Goal: Task Accomplishment & Management: Manage account settings

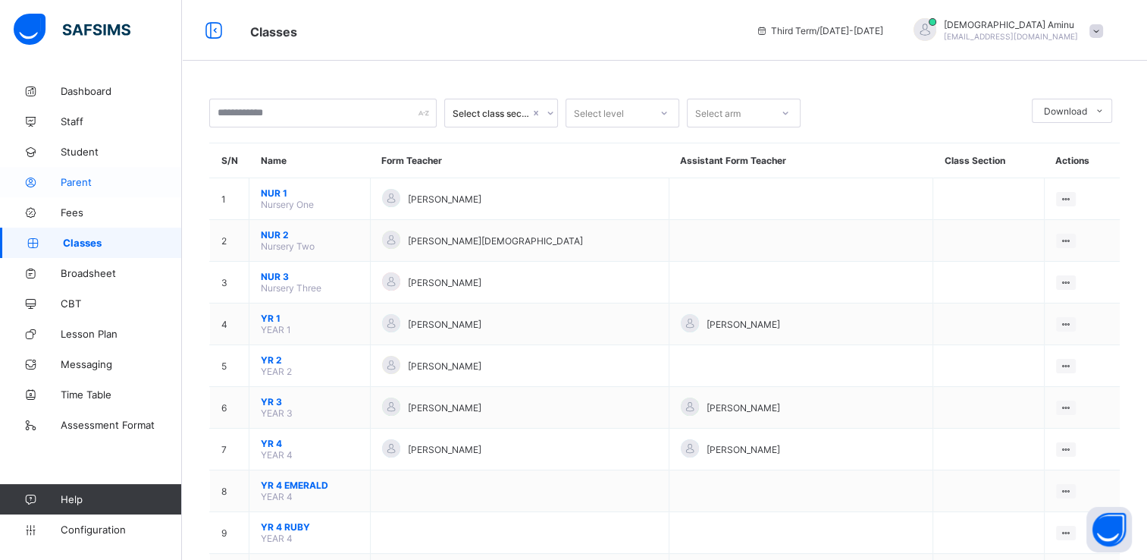
click at [85, 183] on span "Parent" at bounding box center [121, 182] width 121 height 12
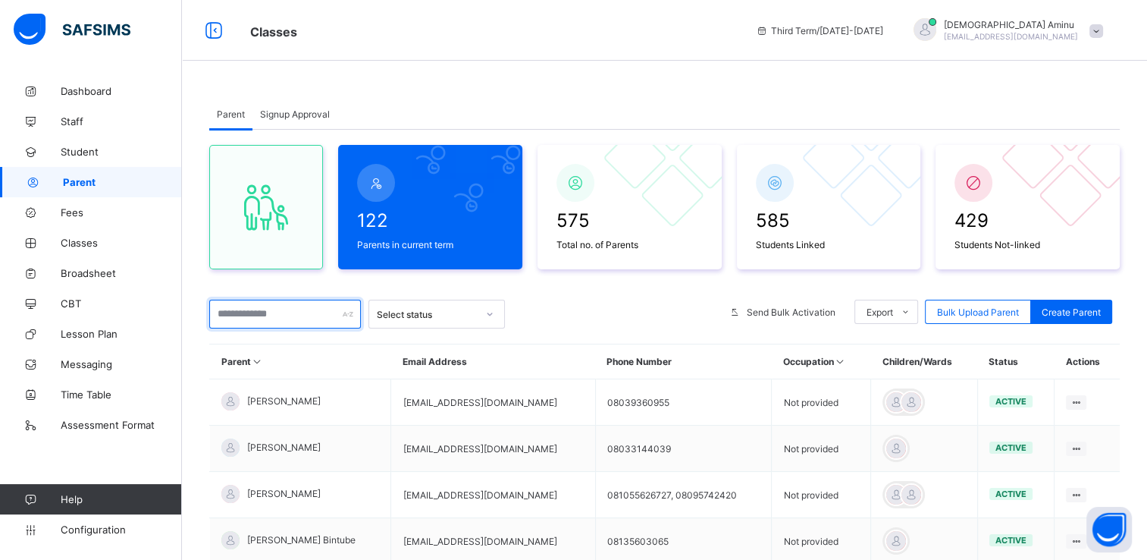
click at [284, 314] on input "text" at bounding box center [285, 314] width 152 height 29
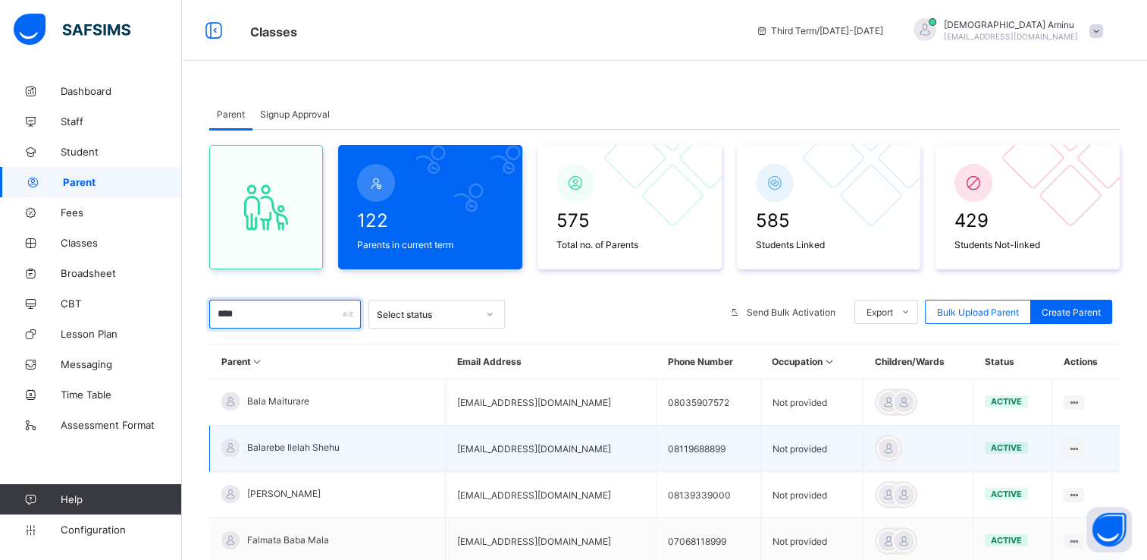
scroll to position [156, 0]
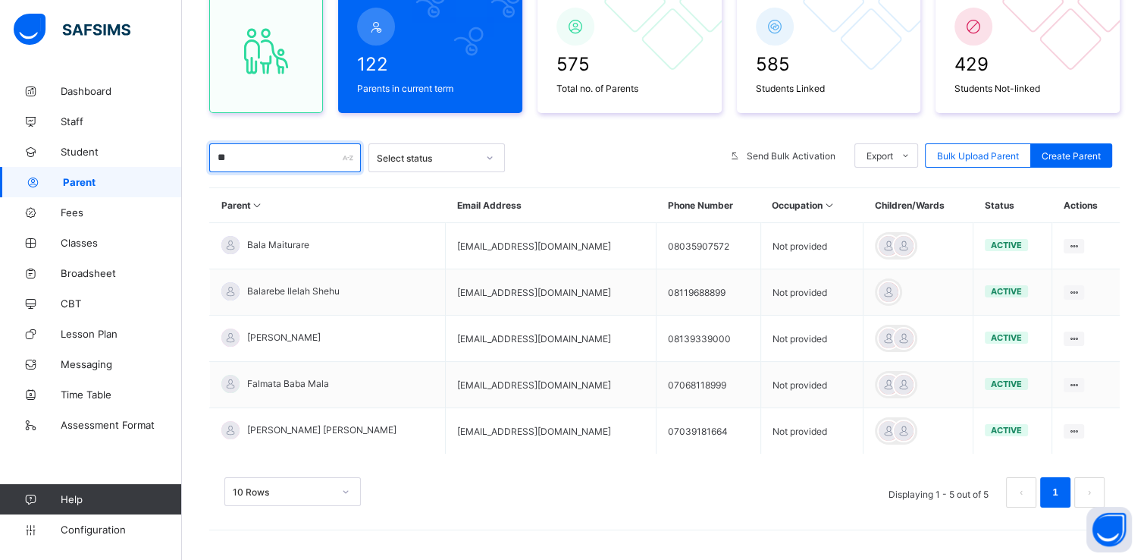
type input "*"
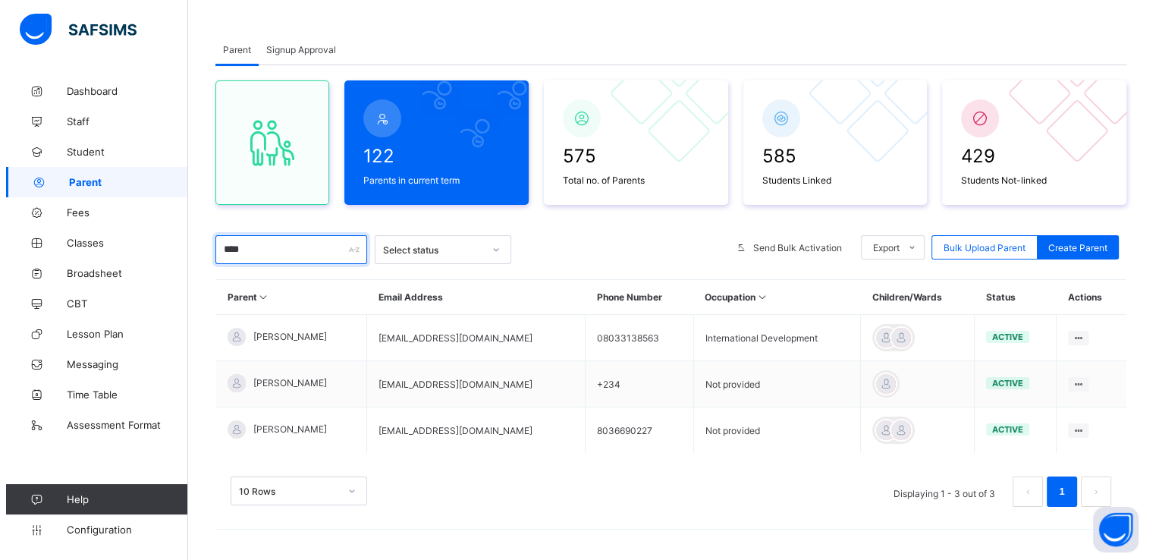
scroll to position [64, 0]
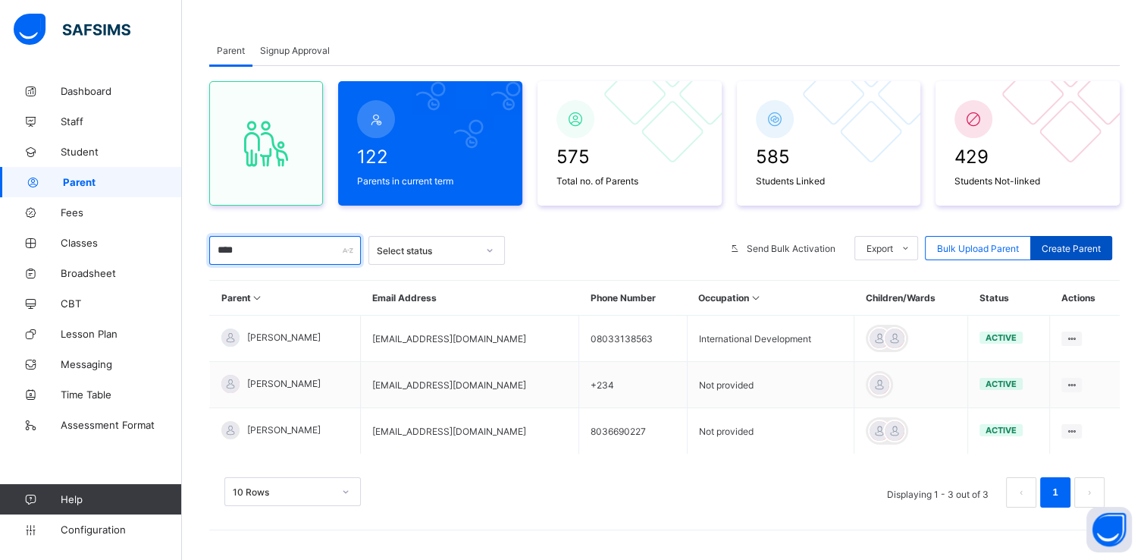
type input "****"
click at [1101, 253] on span "Create Parent" at bounding box center [1071, 248] width 59 height 11
select select "**"
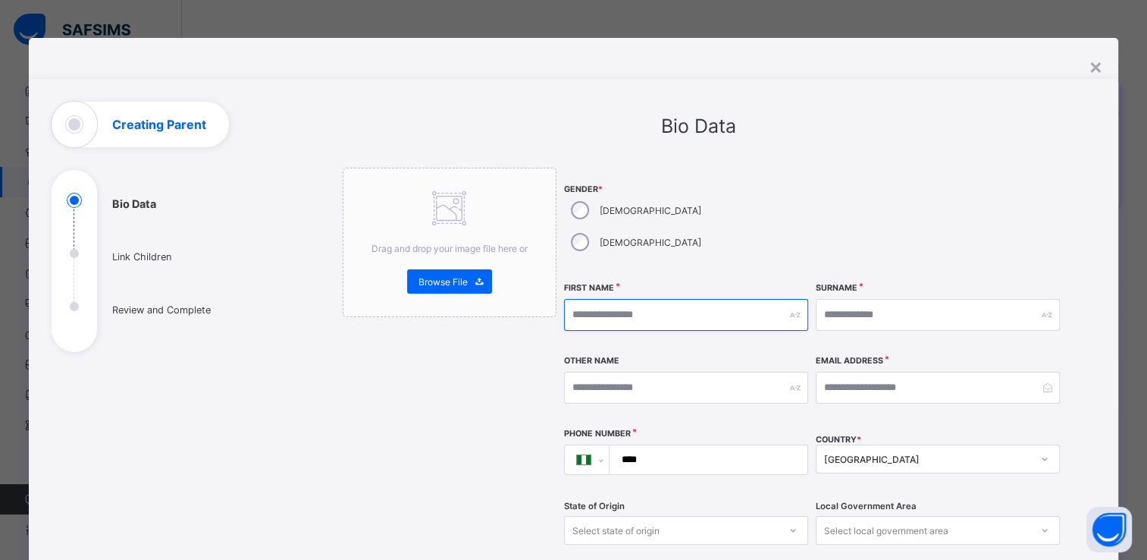
click at [676, 299] on input "text" at bounding box center [686, 315] width 244 height 32
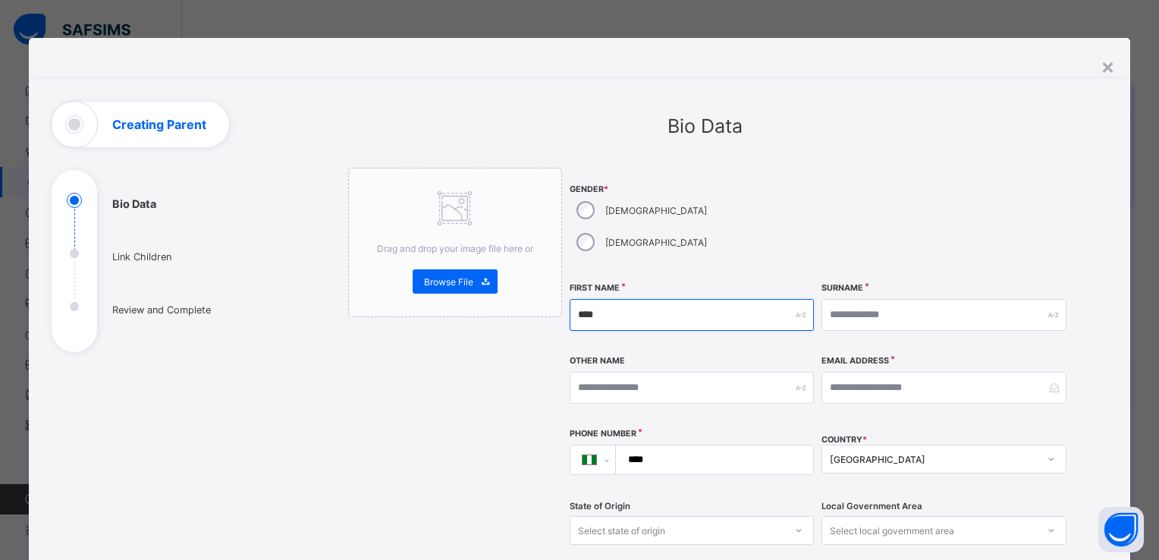
type input "****"
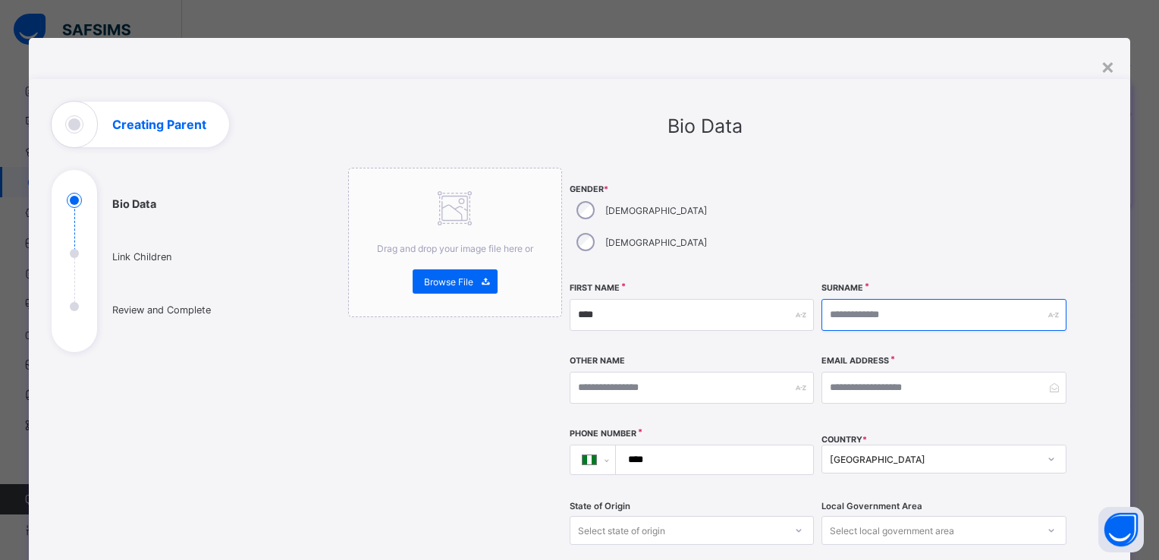
click at [917, 299] on input "text" at bounding box center [943, 315] width 244 height 32
type input "*******"
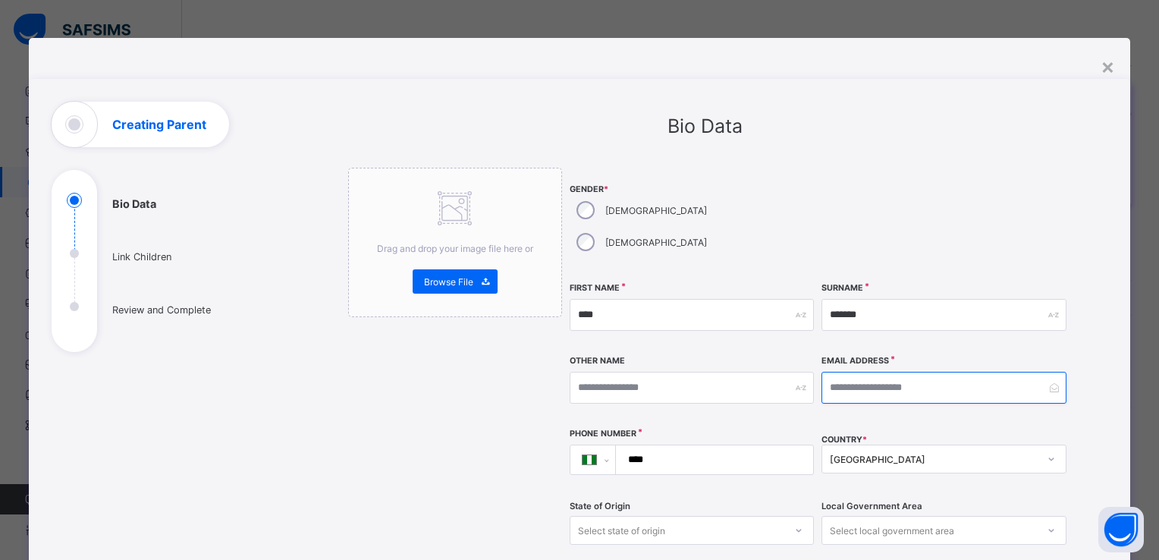
click at [873, 372] on input "email" at bounding box center [943, 388] width 244 height 32
type input "**********"
click at [679, 445] on input "****" at bounding box center [712, 459] width 186 height 29
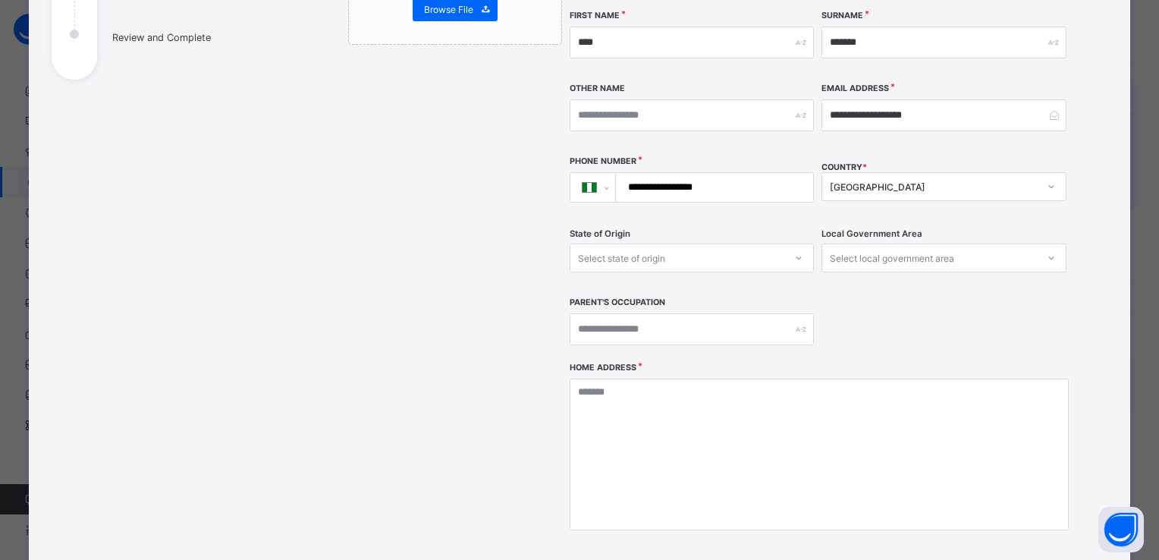
scroll to position [394, 0]
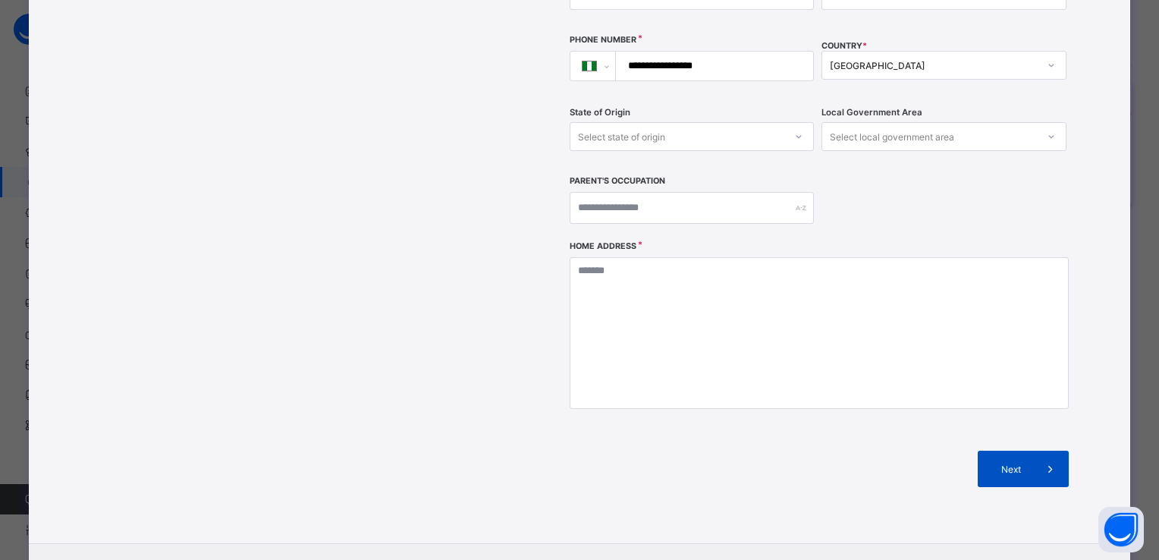
type input "**********"
click at [1032, 450] on span at bounding box center [1050, 468] width 36 height 36
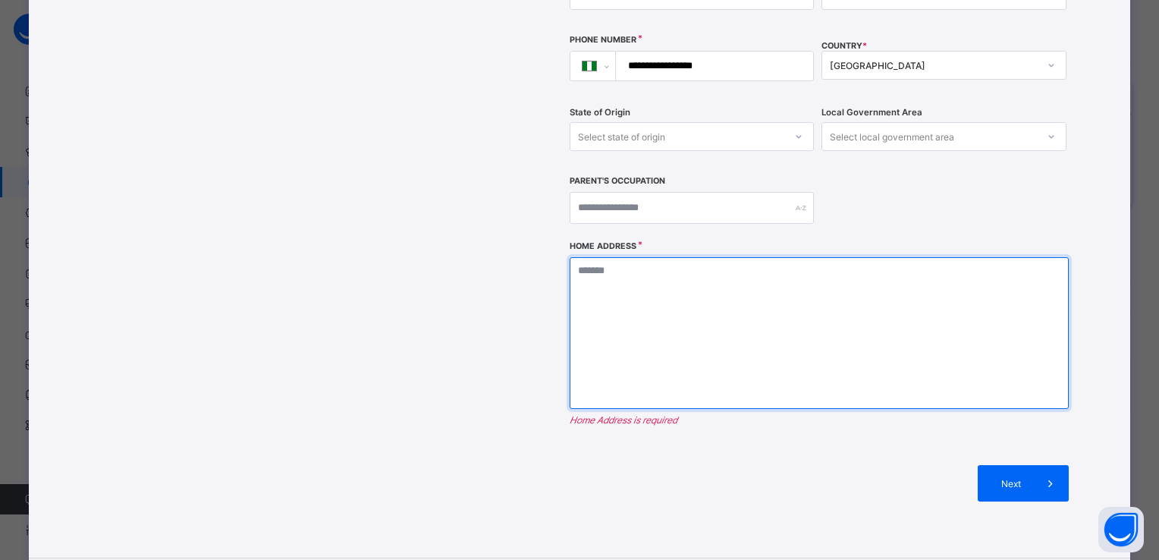
click at [695, 262] on textarea at bounding box center [818, 333] width 499 height 152
type textarea "*****"
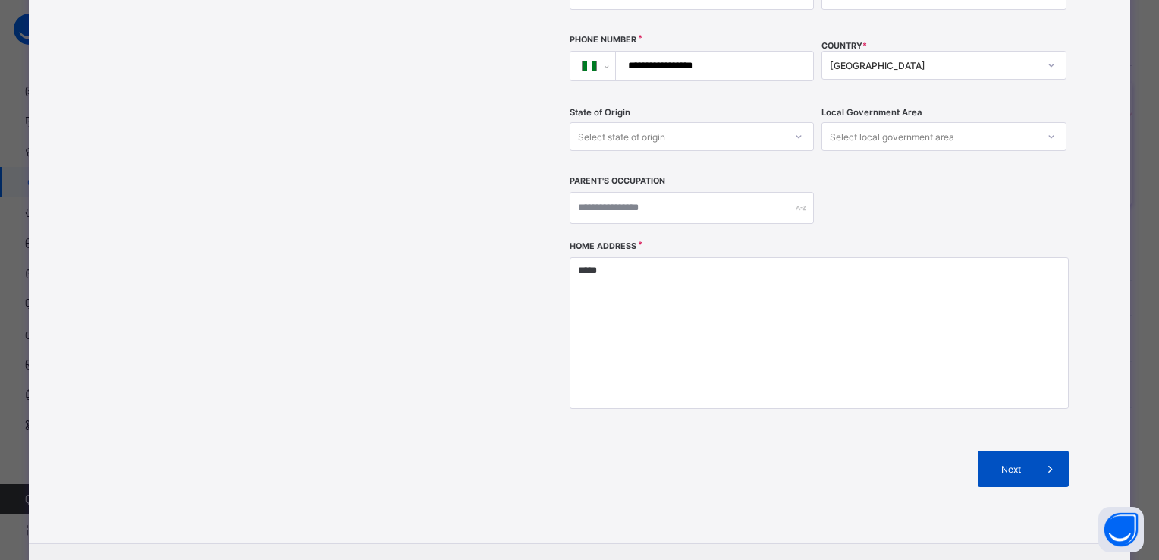
click at [998, 463] on span "Next" at bounding box center [1010, 468] width 43 height 11
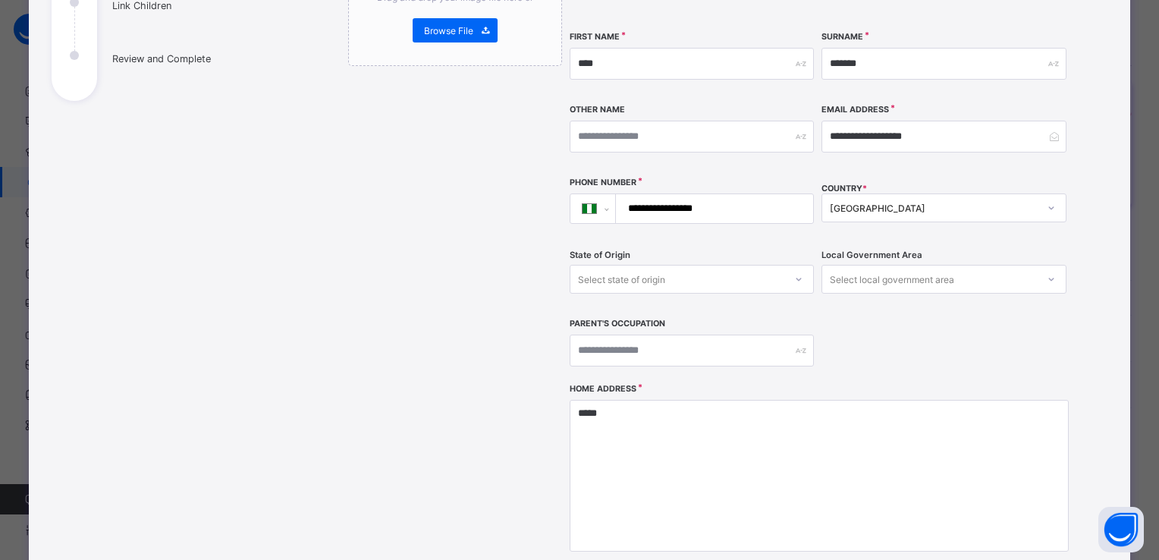
scroll to position [454, 0]
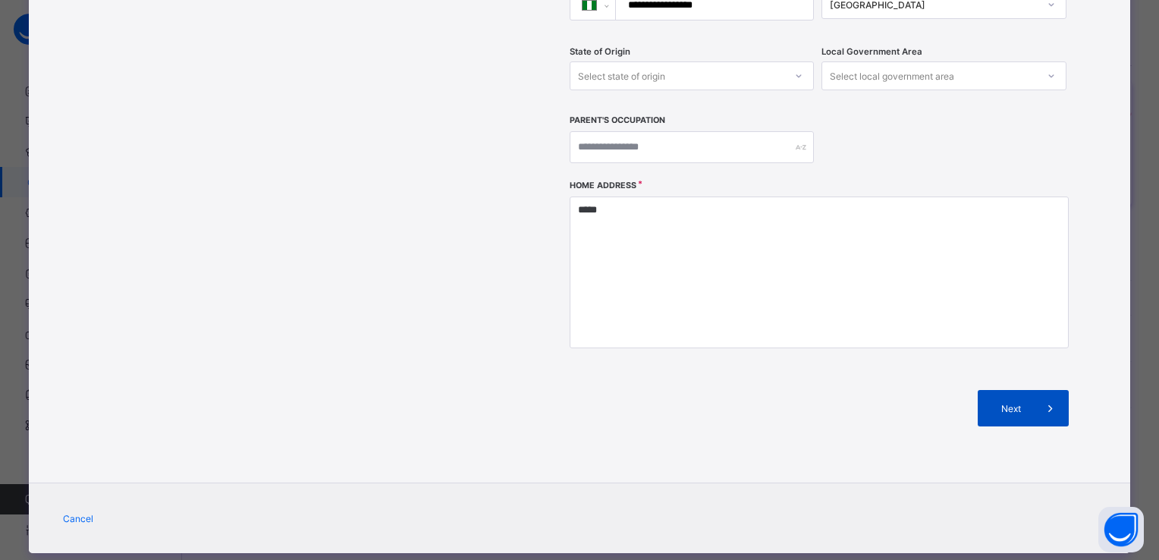
click at [1012, 390] on div "Next" at bounding box center [1022, 408] width 91 height 36
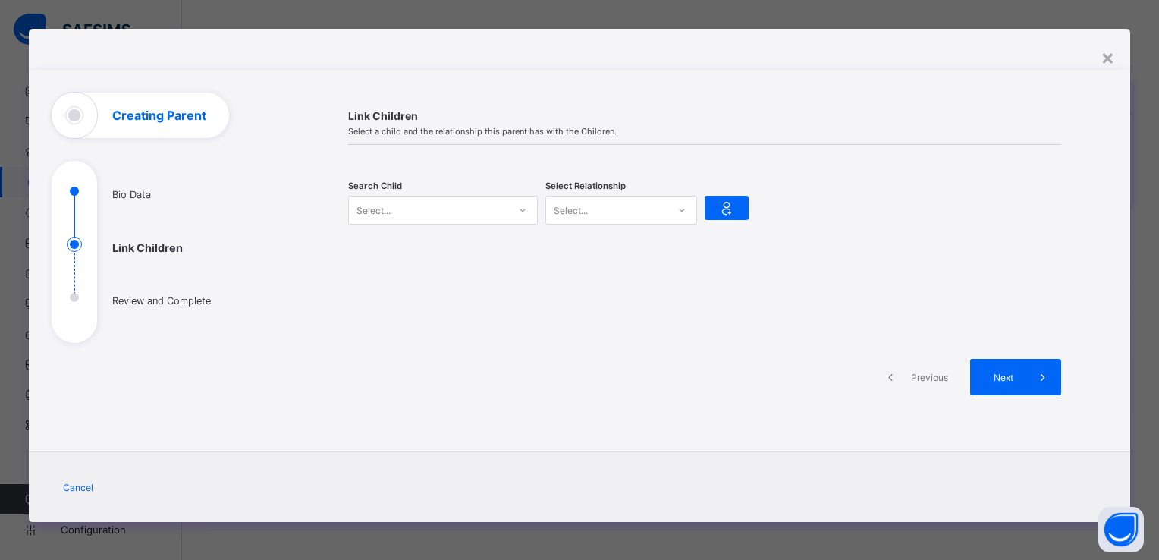
scroll to position [7, 0]
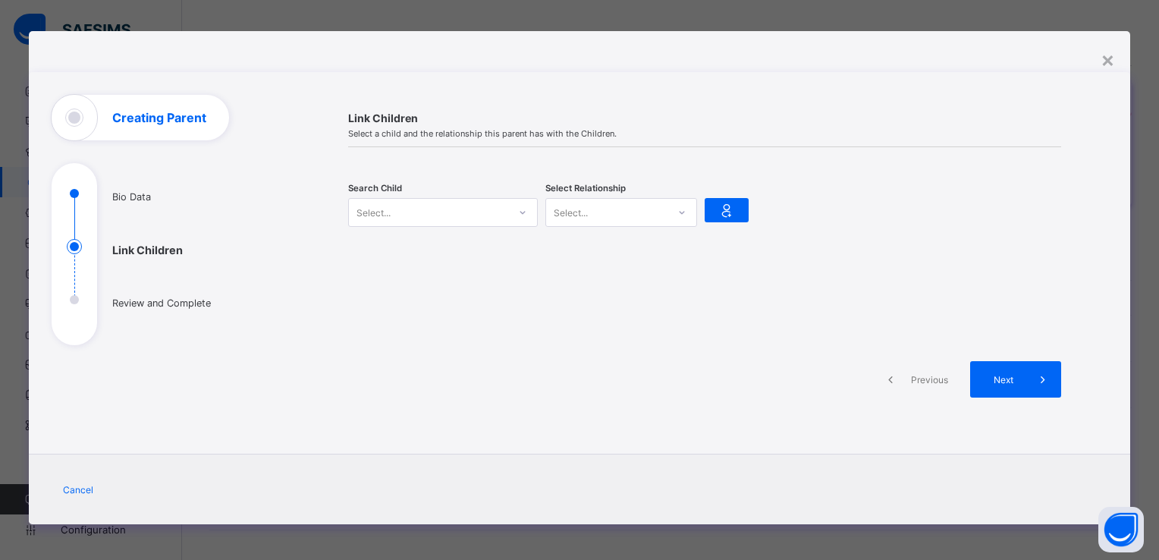
click at [521, 211] on icon at bounding box center [522, 212] width 9 height 15
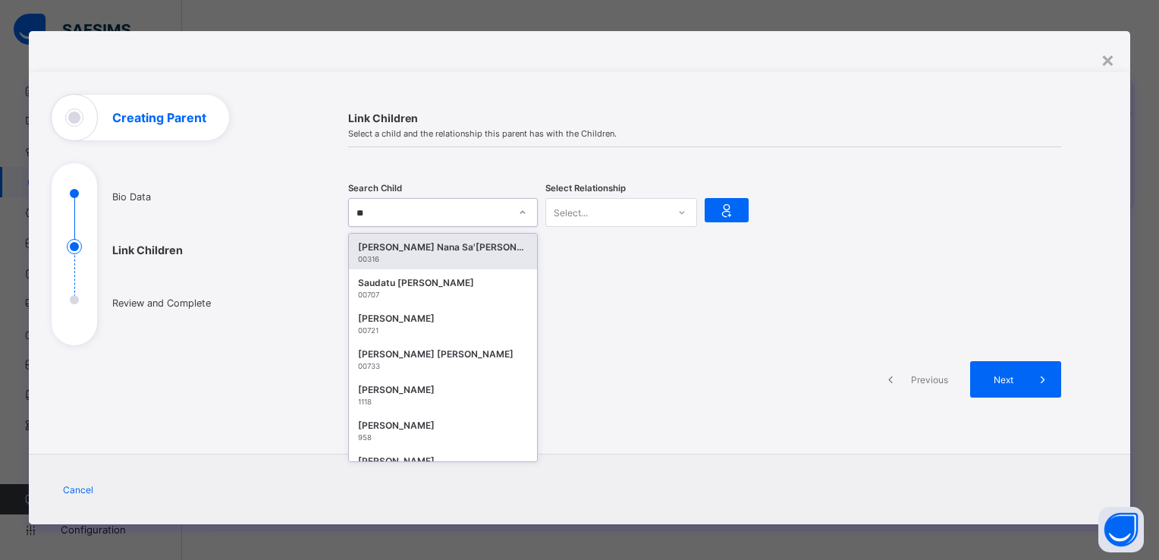
type input "*"
type input "********"
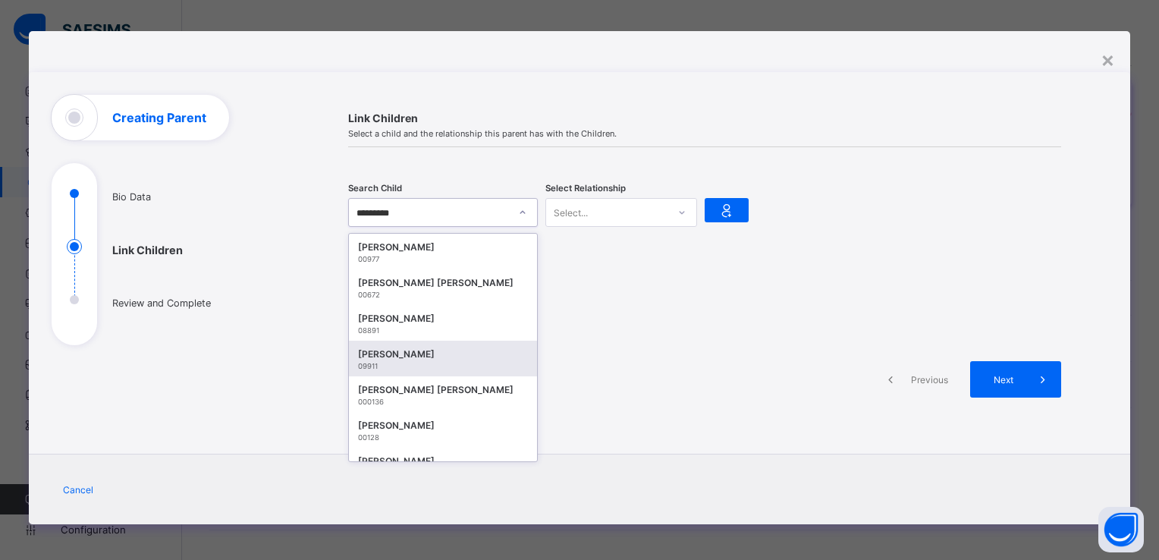
click at [412, 359] on div "[PERSON_NAME]" at bounding box center [443, 354] width 170 height 15
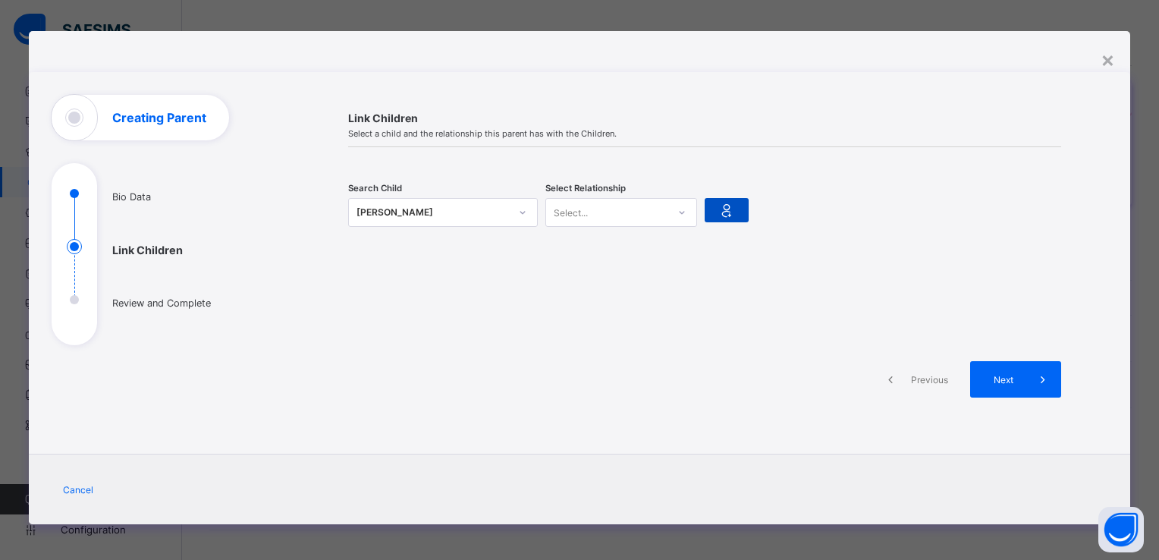
click at [722, 208] on icon at bounding box center [726, 210] width 21 height 18
click at [679, 211] on icon at bounding box center [681, 212] width 9 height 15
click at [644, 245] on div "Father" at bounding box center [621, 246] width 150 height 24
click at [986, 368] on div "Next" at bounding box center [1015, 379] width 91 height 36
click at [1024, 369] on span at bounding box center [1042, 379] width 36 height 36
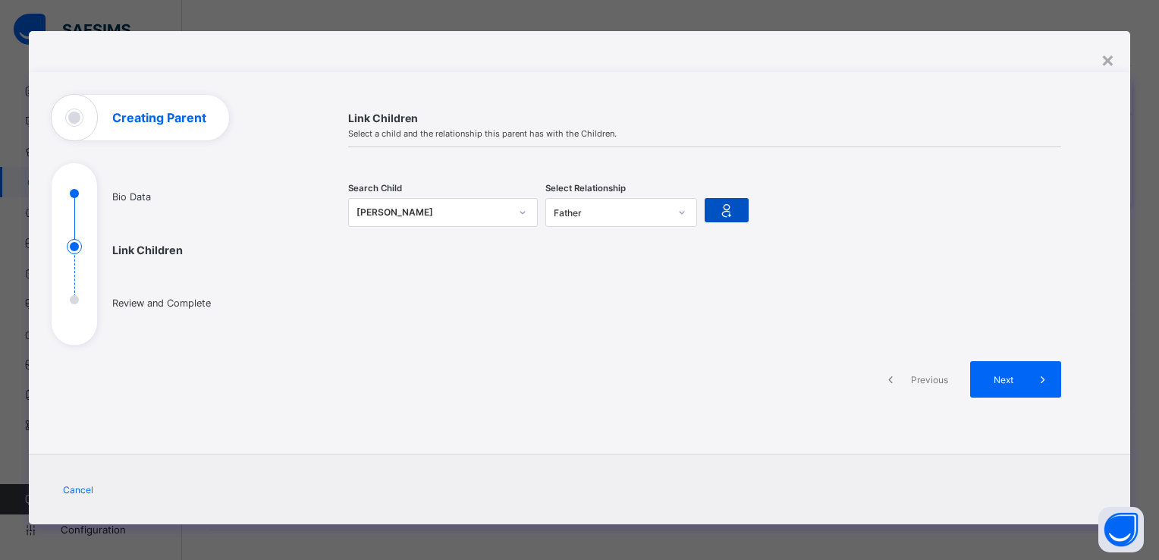
click at [712, 198] on div at bounding box center [726, 210] width 44 height 24
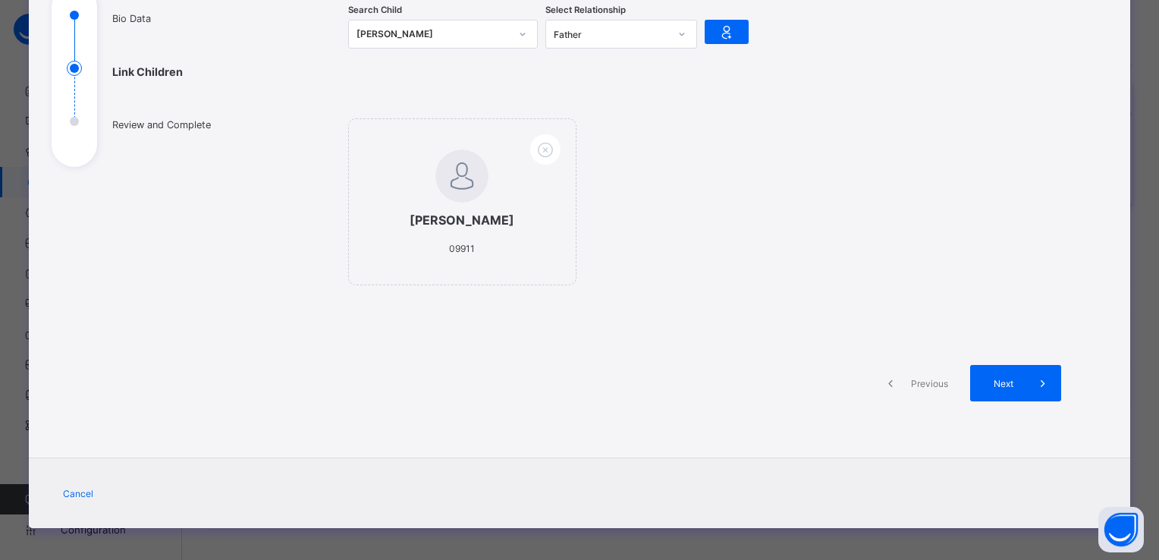
scroll to position [188, 0]
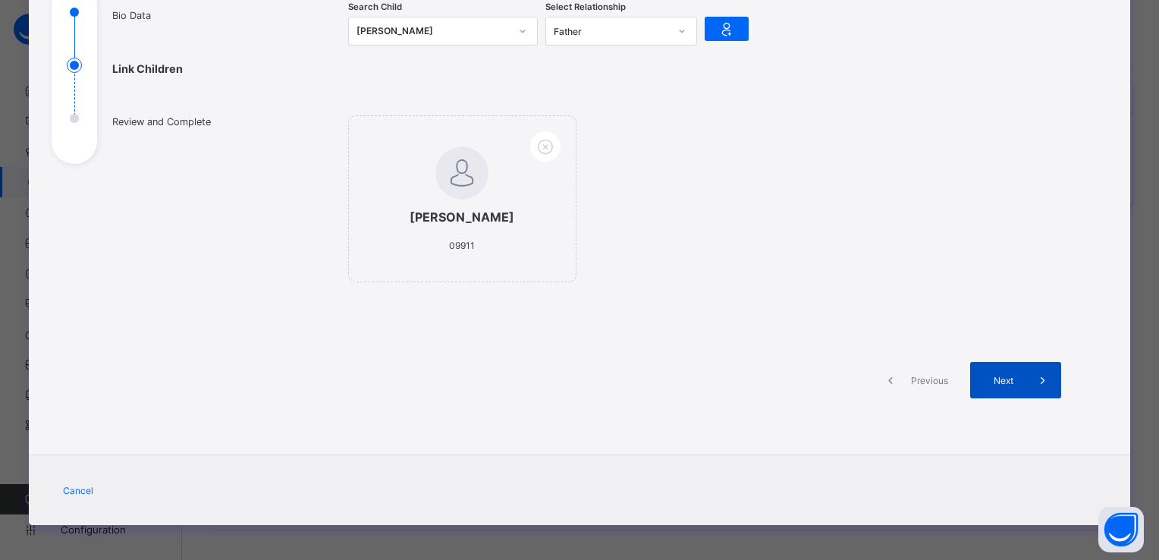
click at [981, 375] on span "Next" at bounding box center [1002, 380] width 43 height 11
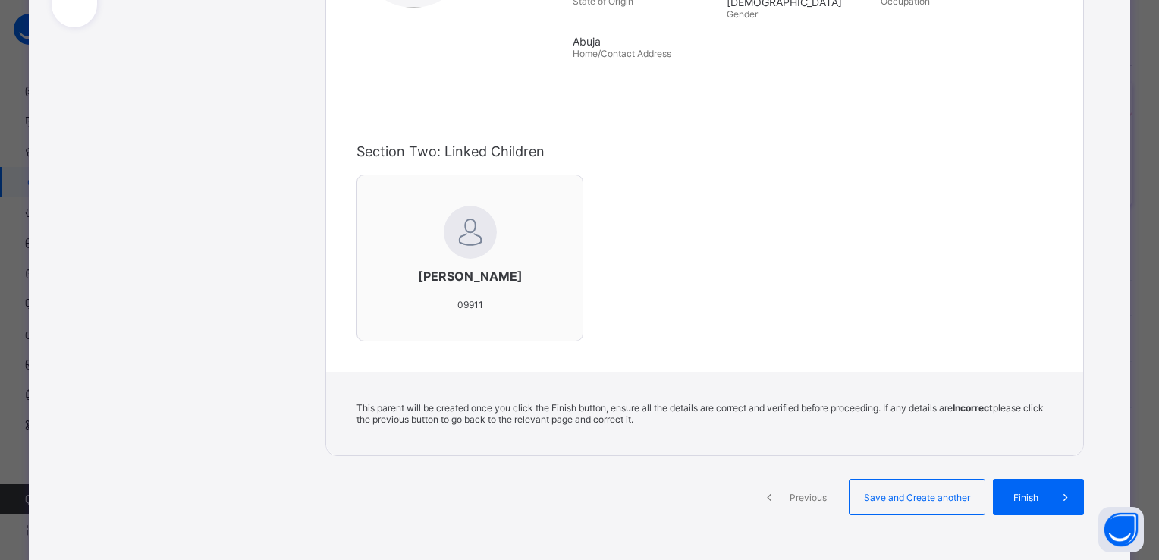
scroll to position [365, 0]
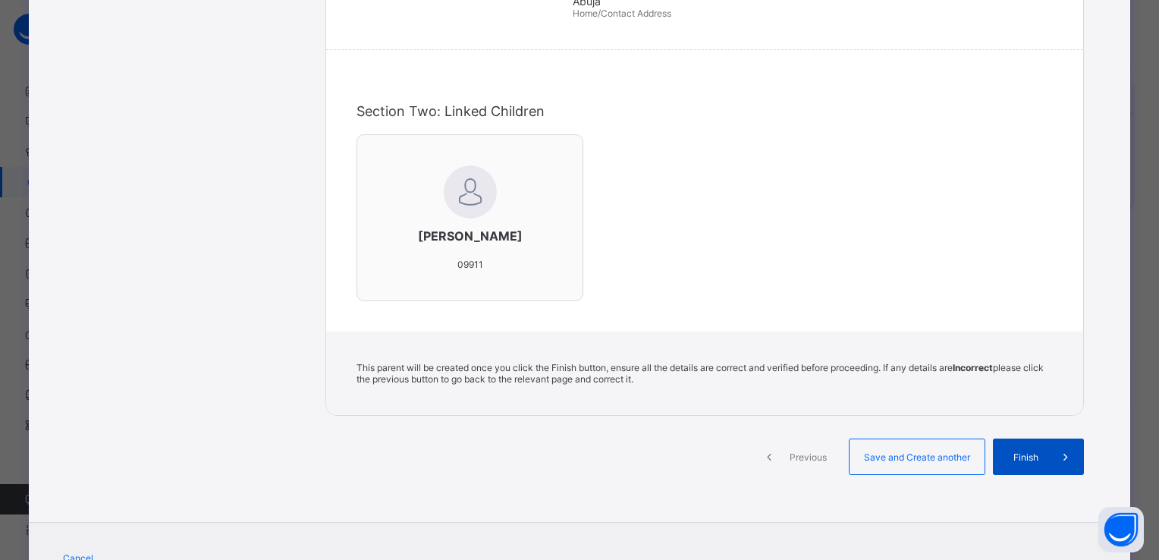
click at [1014, 457] on span "Finish" at bounding box center [1025, 456] width 43 height 11
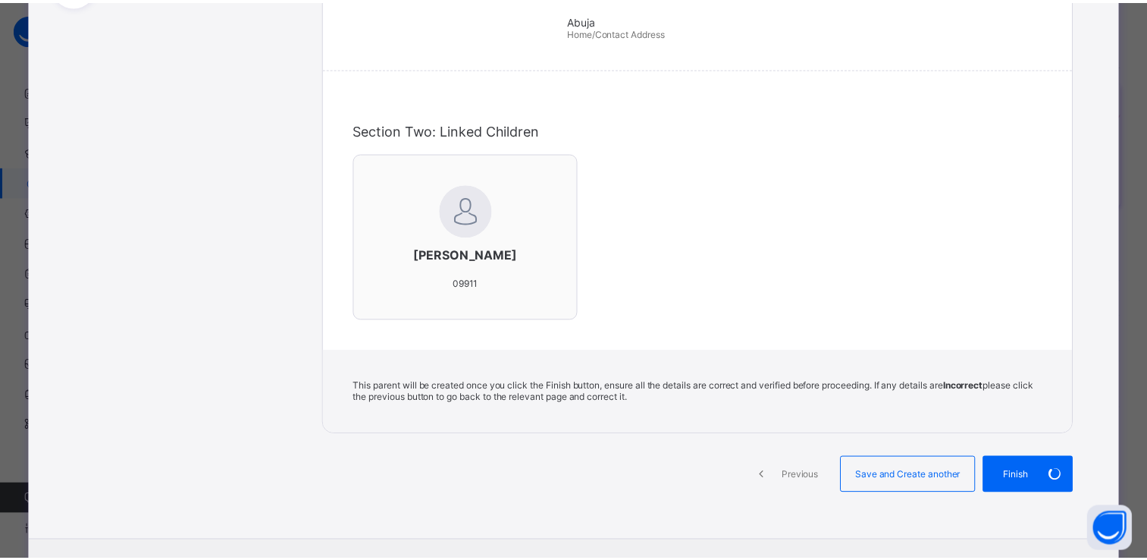
scroll to position [352, 0]
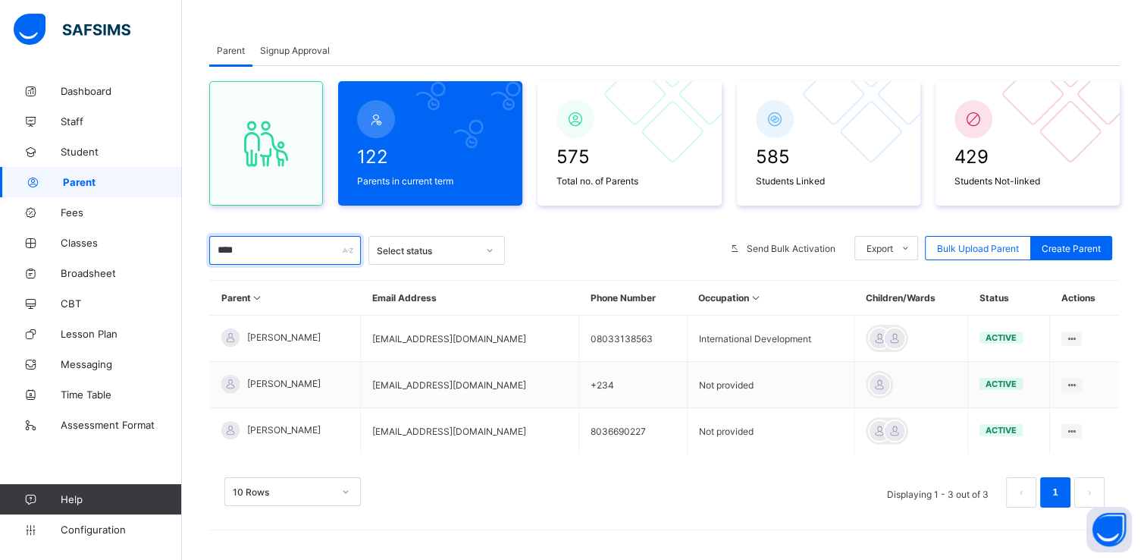
click at [268, 251] on input "****" at bounding box center [285, 250] width 152 height 29
type input "*"
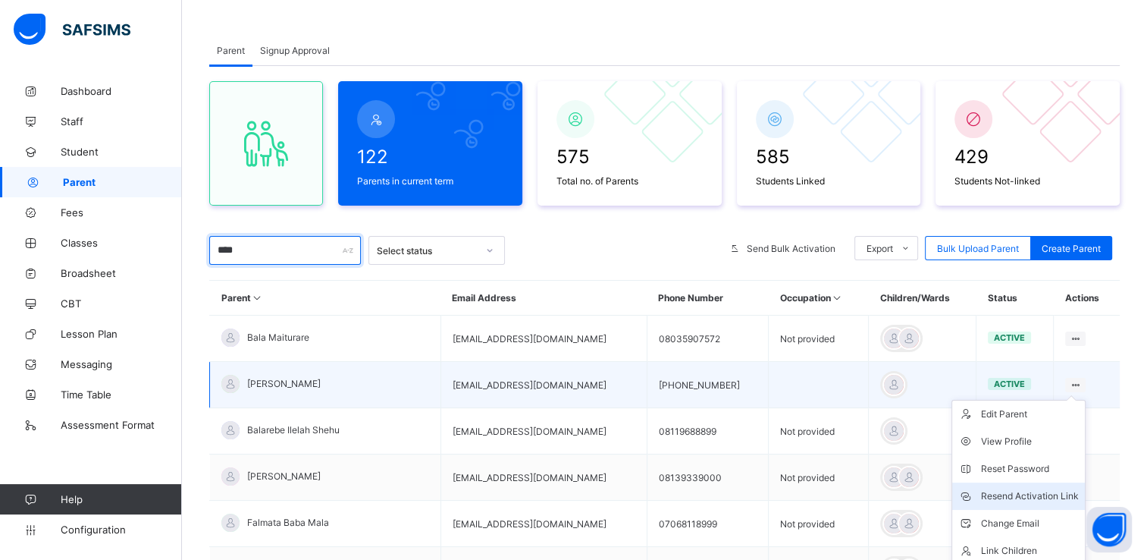
type input "****"
click at [1008, 487] on li "Resend Activation Link" at bounding box center [1018, 495] width 133 height 27
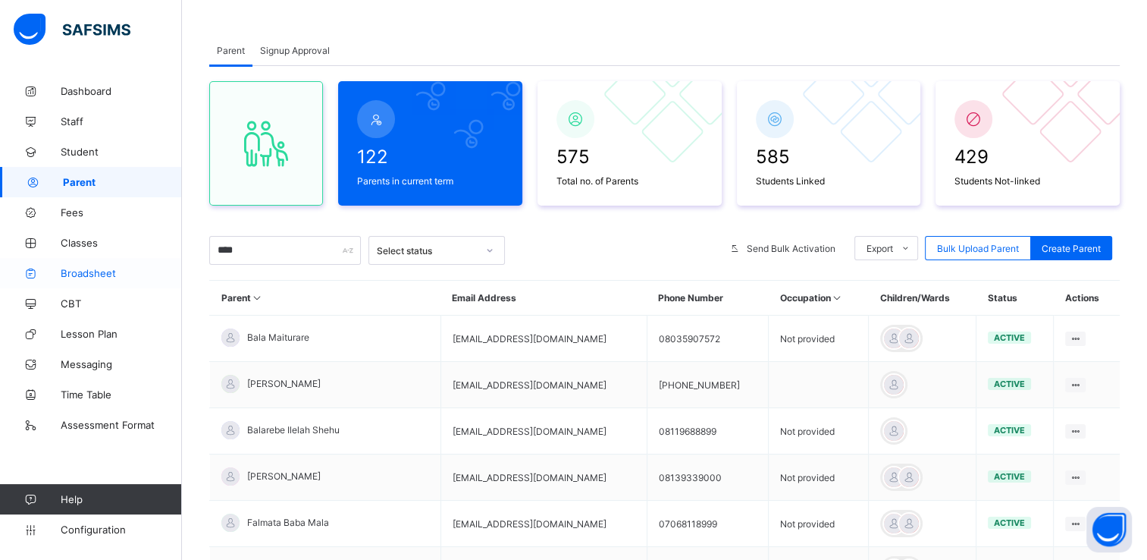
click at [108, 269] on span "Broadsheet" at bounding box center [121, 273] width 121 height 12
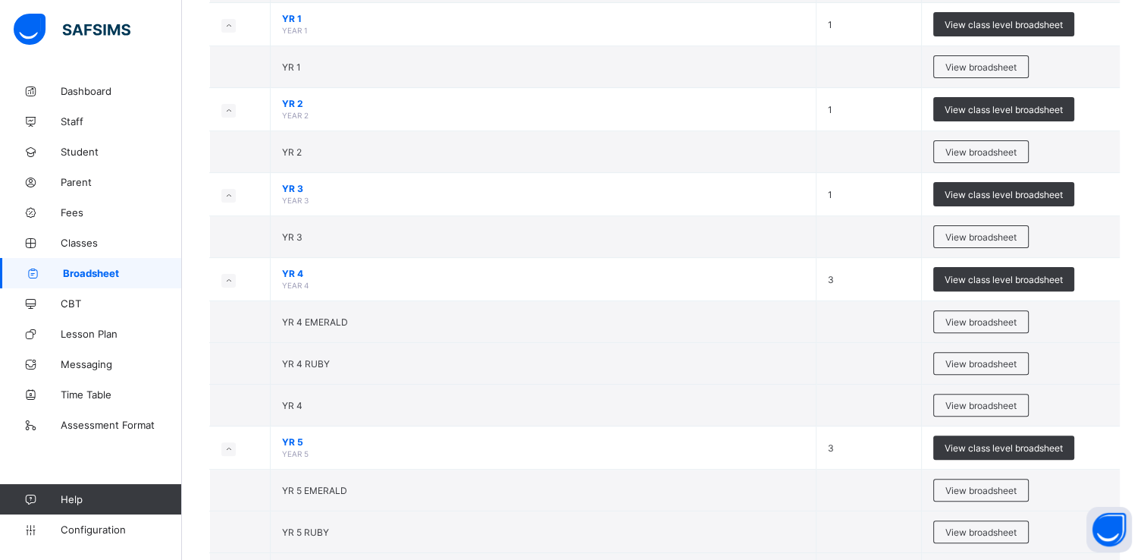
scroll to position [443, 0]
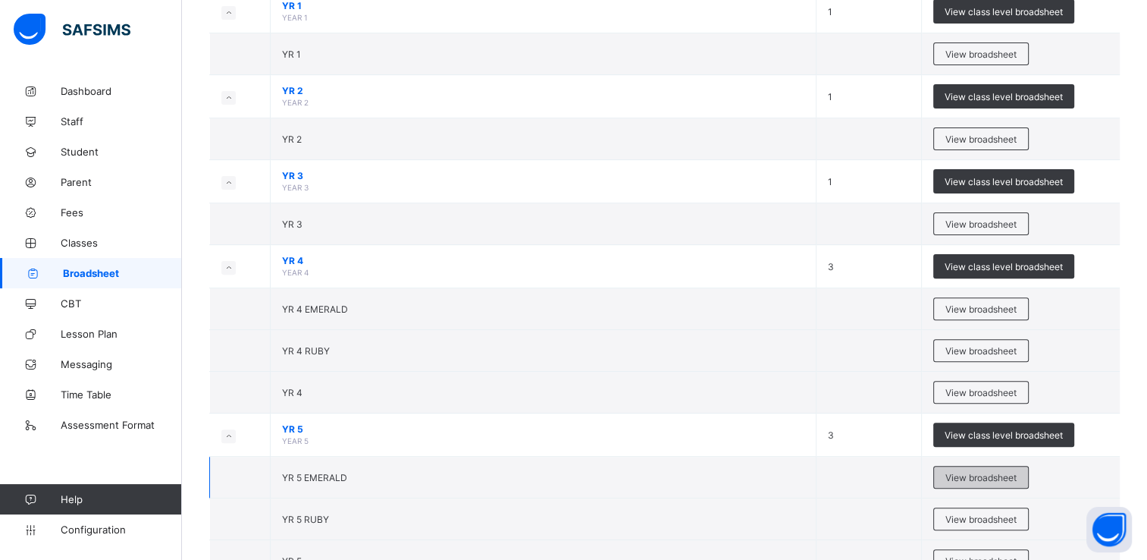
click at [986, 472] on span "View broadsheet" at bounding box center [981, 477] width 71 height 11
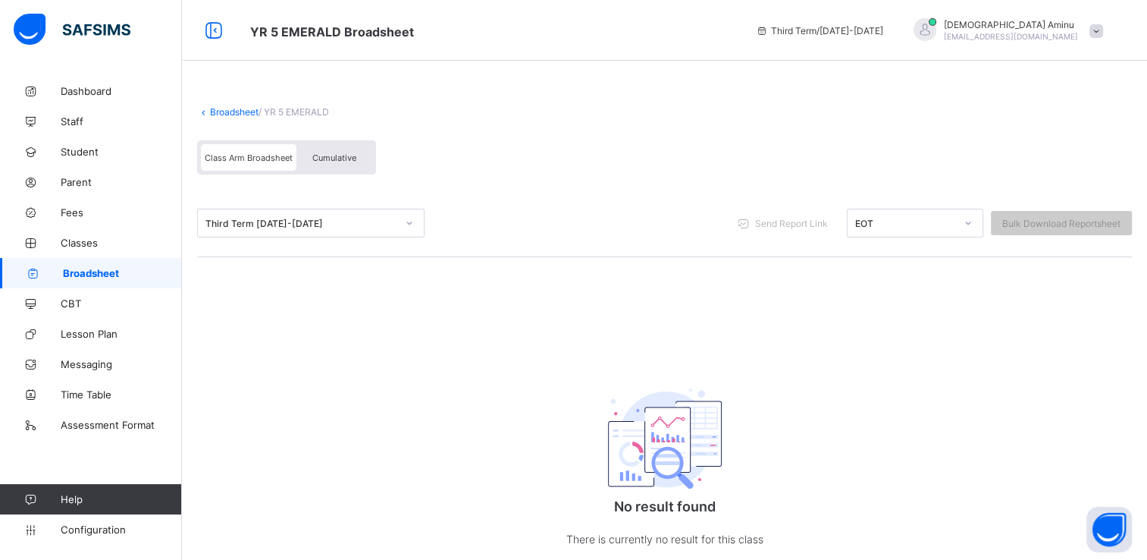
click at [105, 268] on span "Broadsheet" at bounding box center [122, 273] width 119 height 12
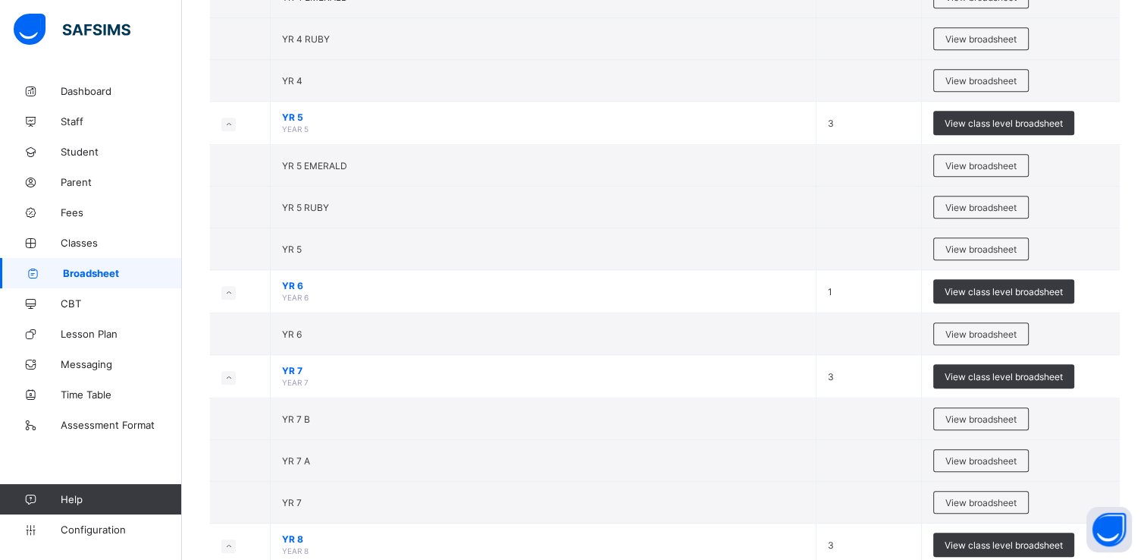
scroll to position [755, 0]
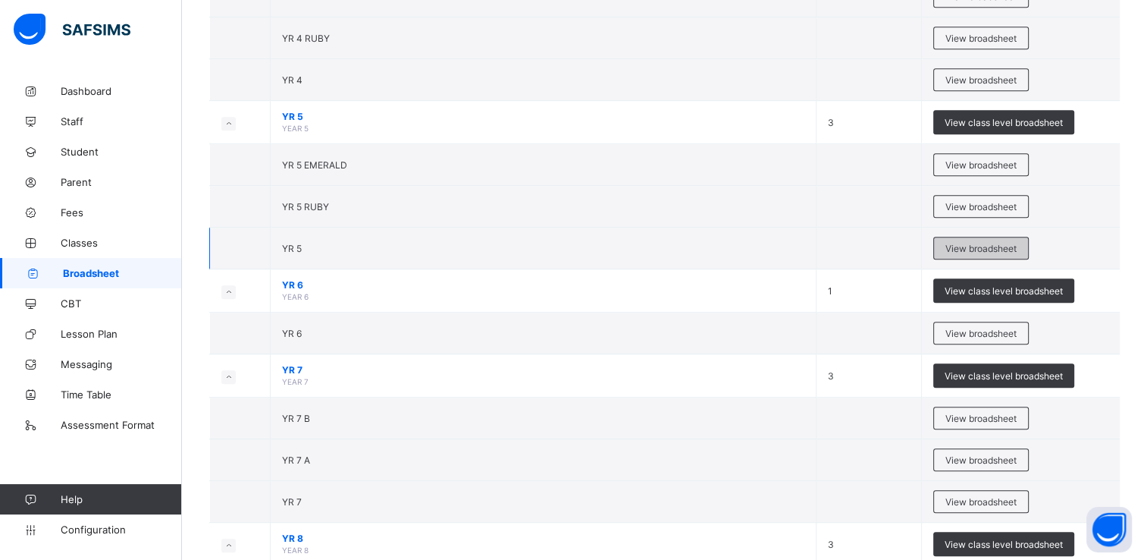
click at [998, 248] on span "View broadsheet" at bounding box center [981, 248] width 71 height 11
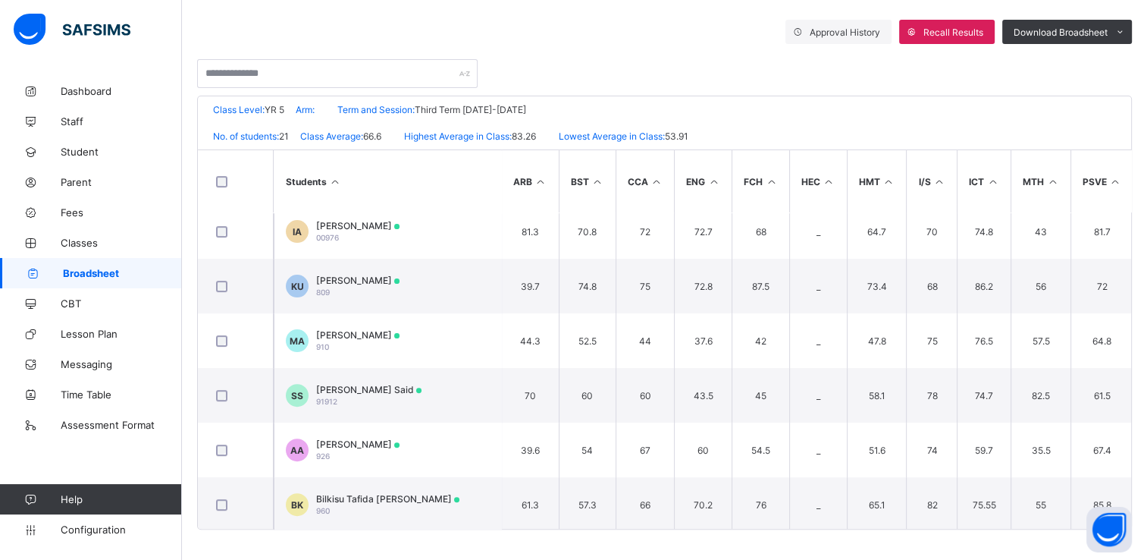
scroll to position [500, 0]
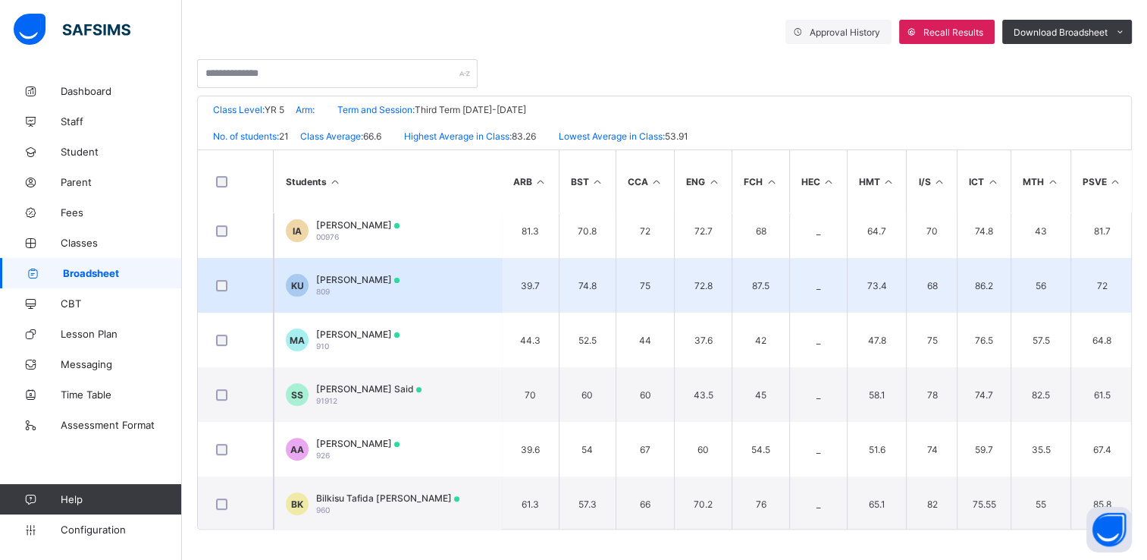
click at [400, 277] on span "[PERSON_NAME]" at bounding box center [357, 279] width 83 height 11
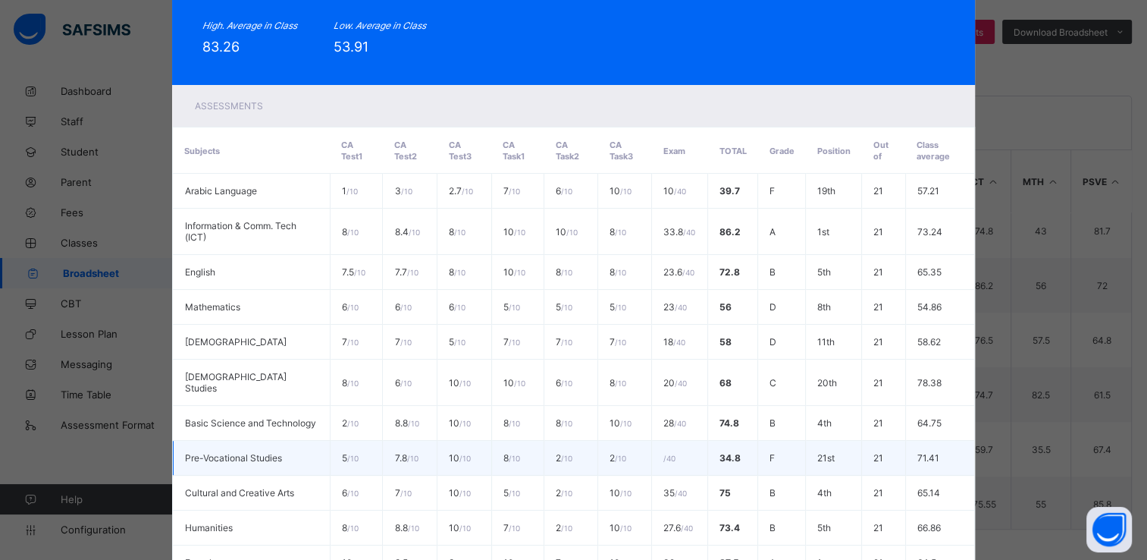
scroll to position [0, 0]
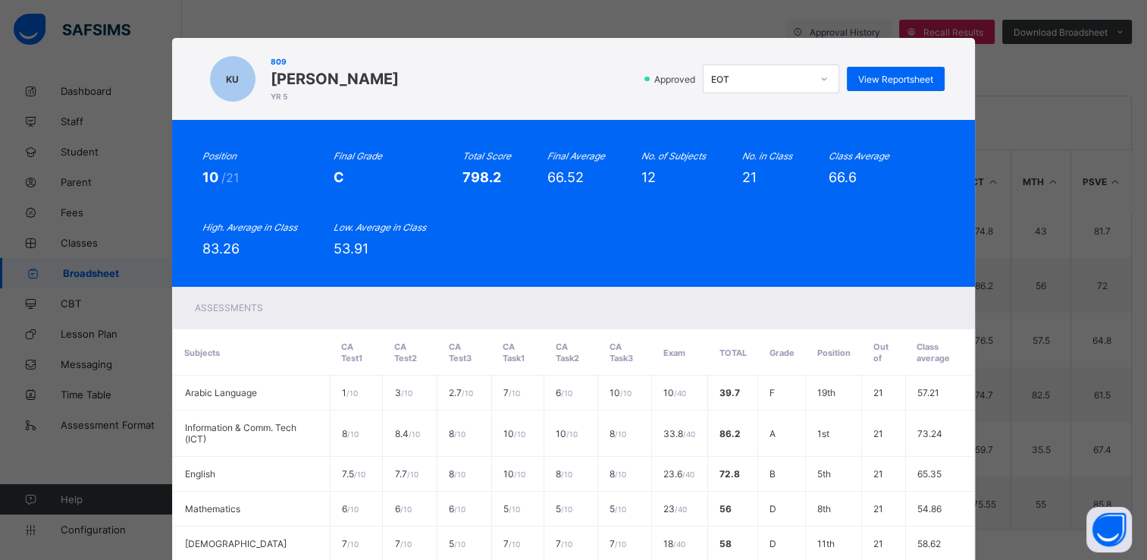
click at [64, 56] on div "KU 809 [PERSON_NAME] YR 5 Approved EOT View Reportsheet Position 10 /21 Final G…" at bounding box center [573, 280] width 1147 height 560
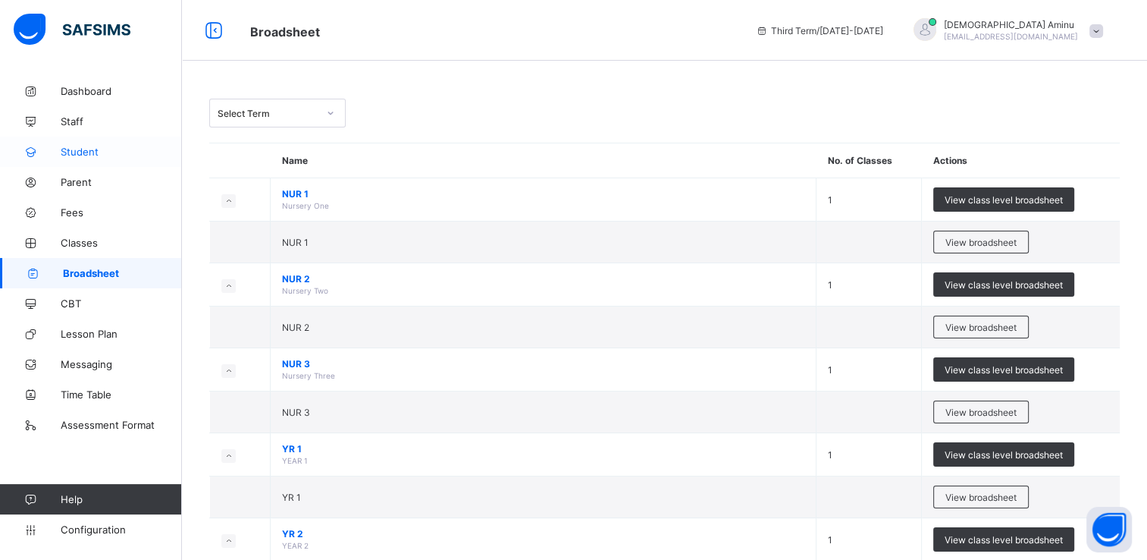
click at [90, 152] on span "Student" at bounding box center [121, 152] width 121 height 12
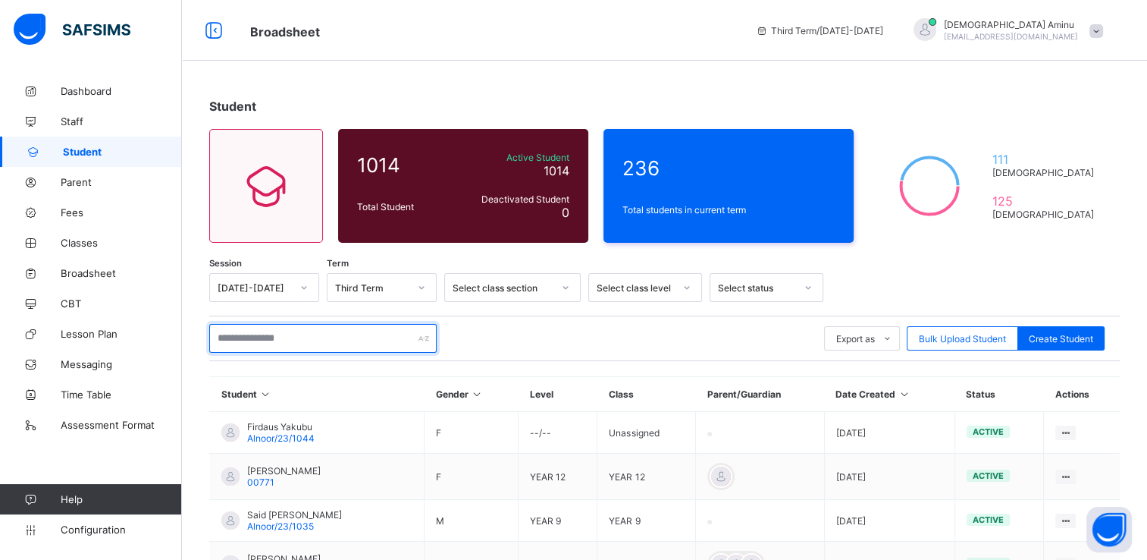
click at [290, 334] on input "text" at bounding box center [322, 338] width 227 height 29
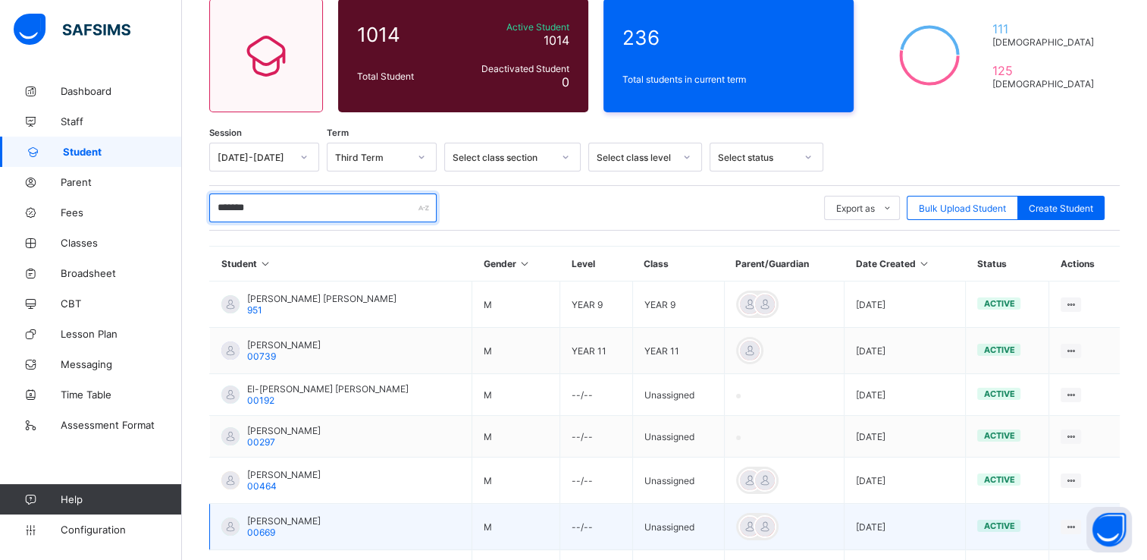
scroll to position [136, 0]
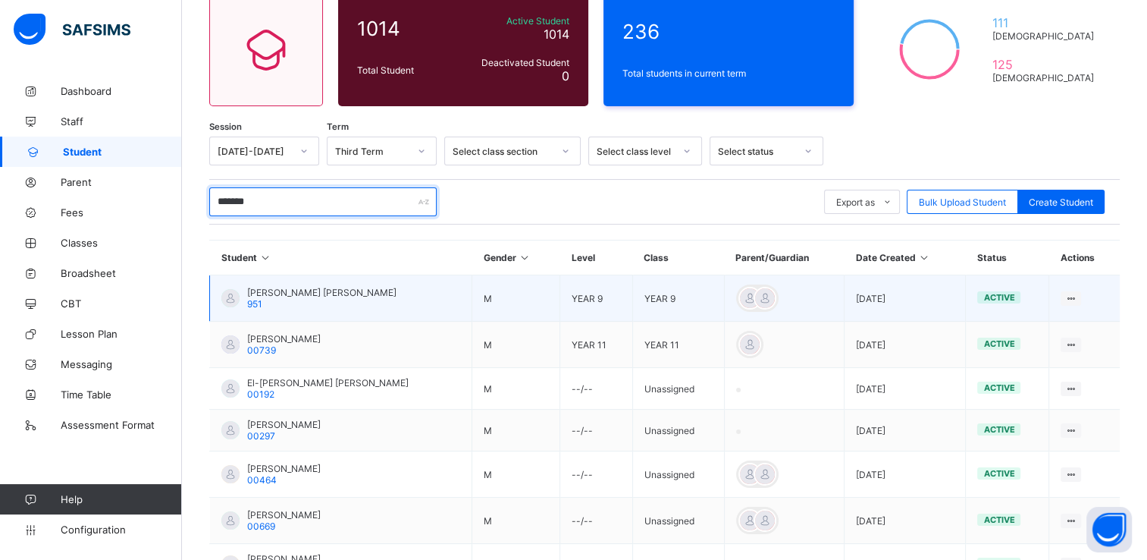
type input "******"
click at [315, 293] on span "[PERSON_NAME] [PERSON_NAME]" at bounding box center [321, 292] width 149 height 11
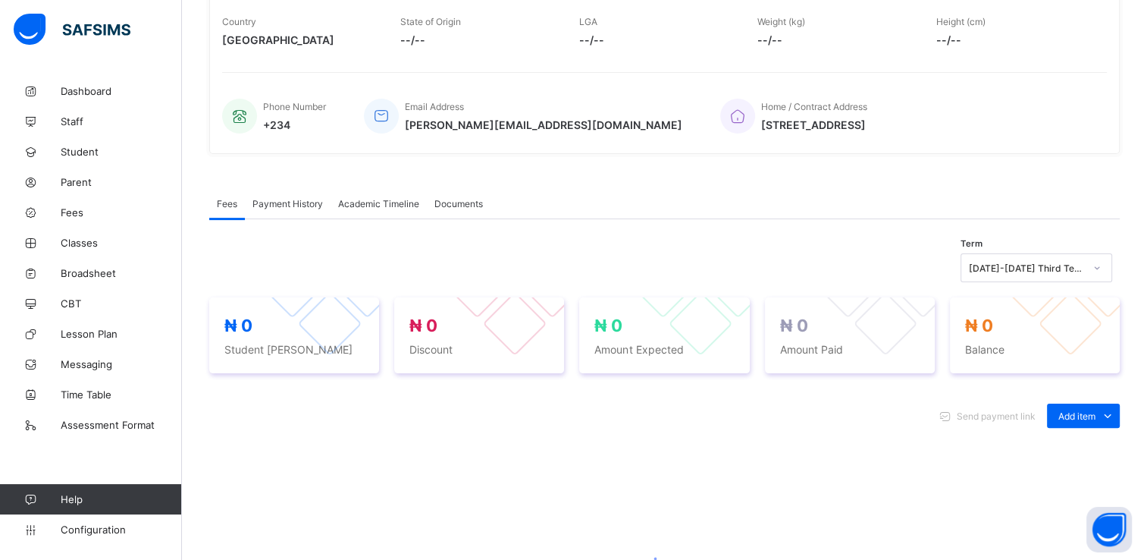
scroll to position [290, 0]
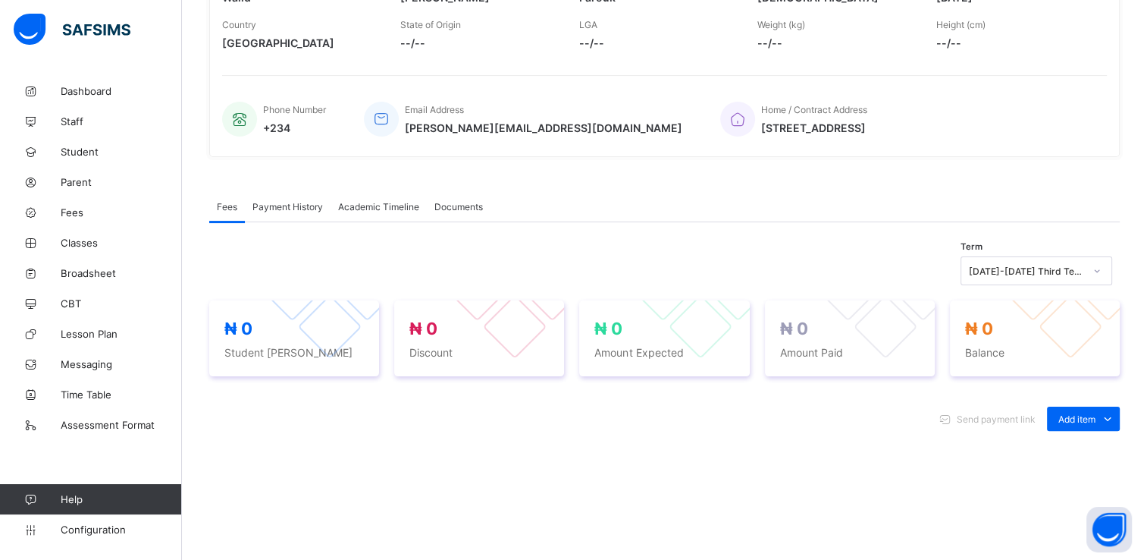
click at [395, 206] on span "Academic Timeline" at bounding box center [378, 206] width 81 height 11
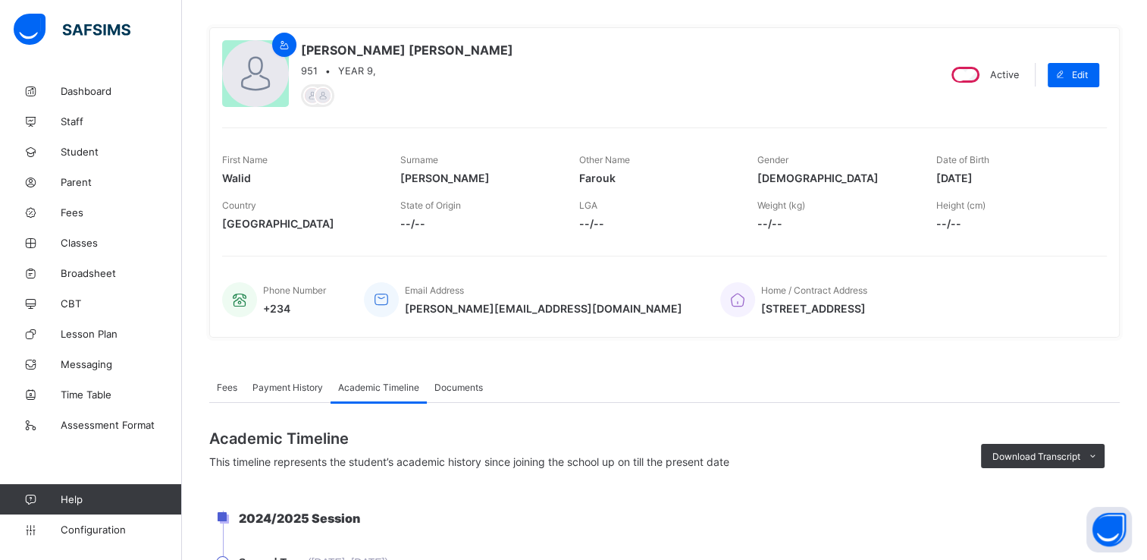
scroll to position [105, 0]
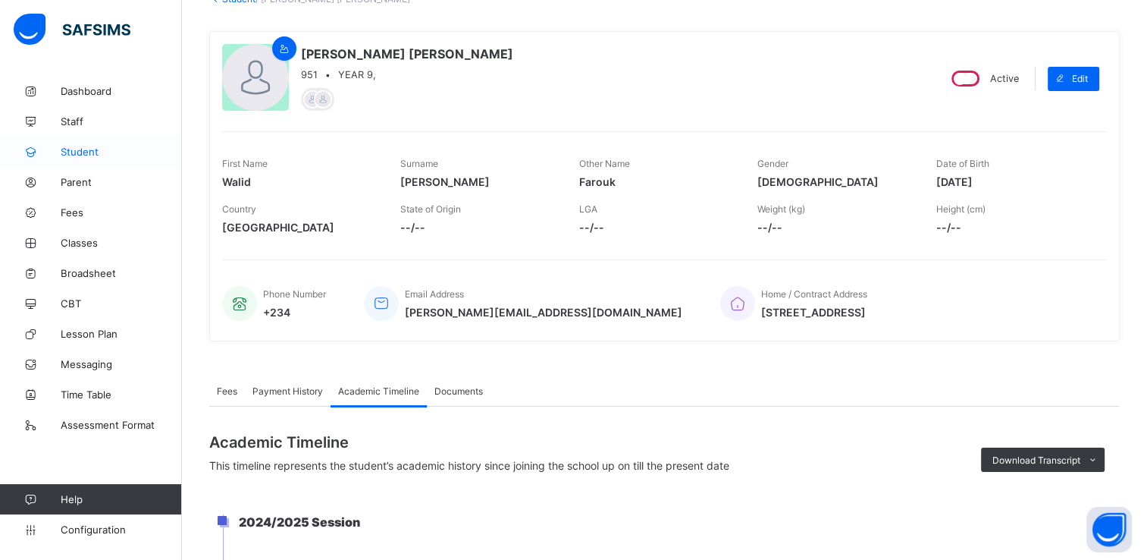
click at [83, 151] on span "Student" at bounding box center [121, 152] width 121 height 12
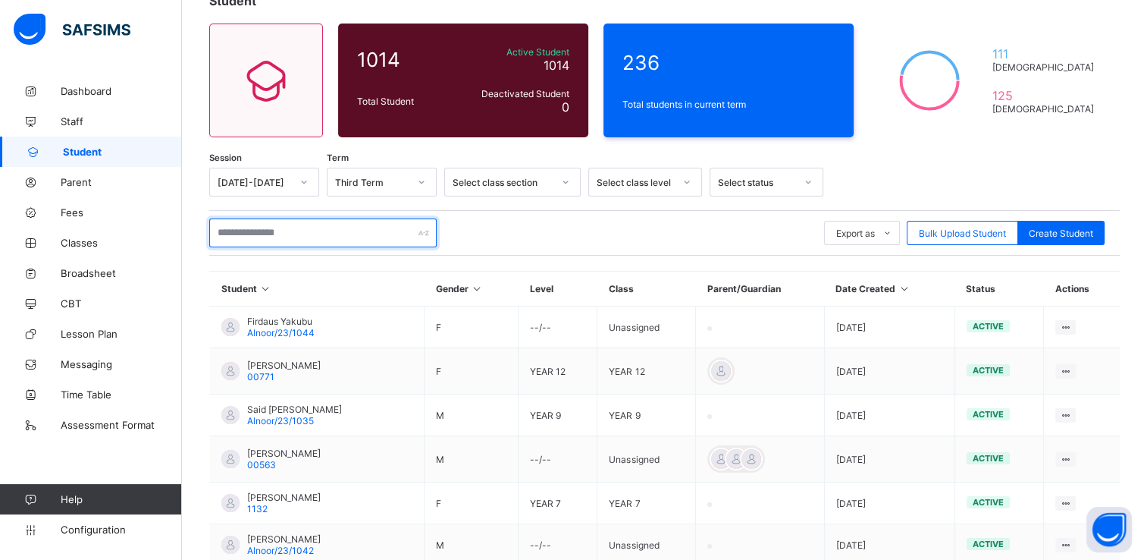
click at [343, 229] on input "text" at bounding box center [322, 232] width 227 height 29
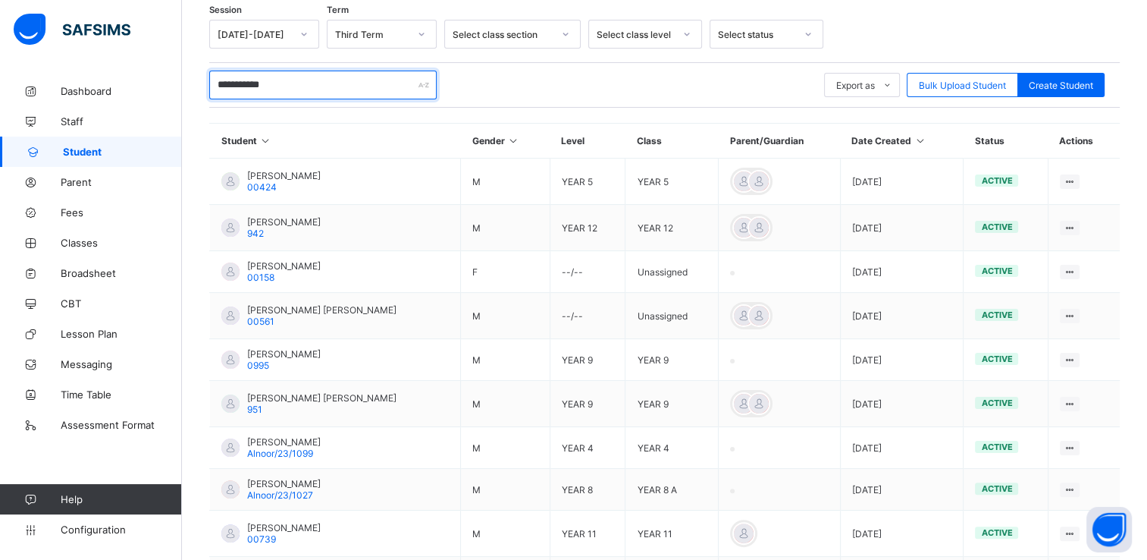
scroll to position [254, 0]
type input "**********"
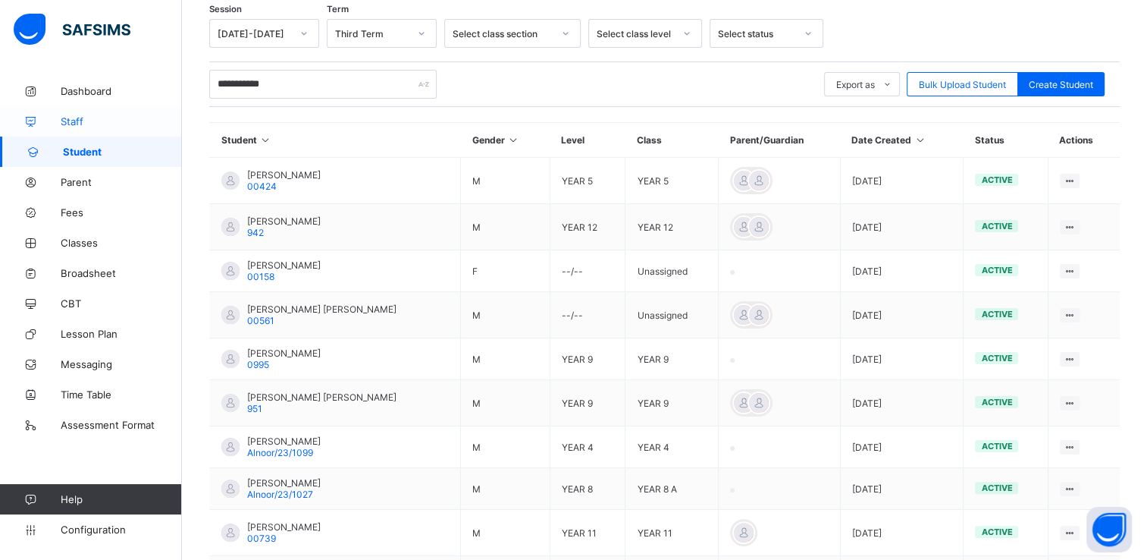
click at [80, 121] on span "Staff" at bounding box center [121, 121] width 121 height 12
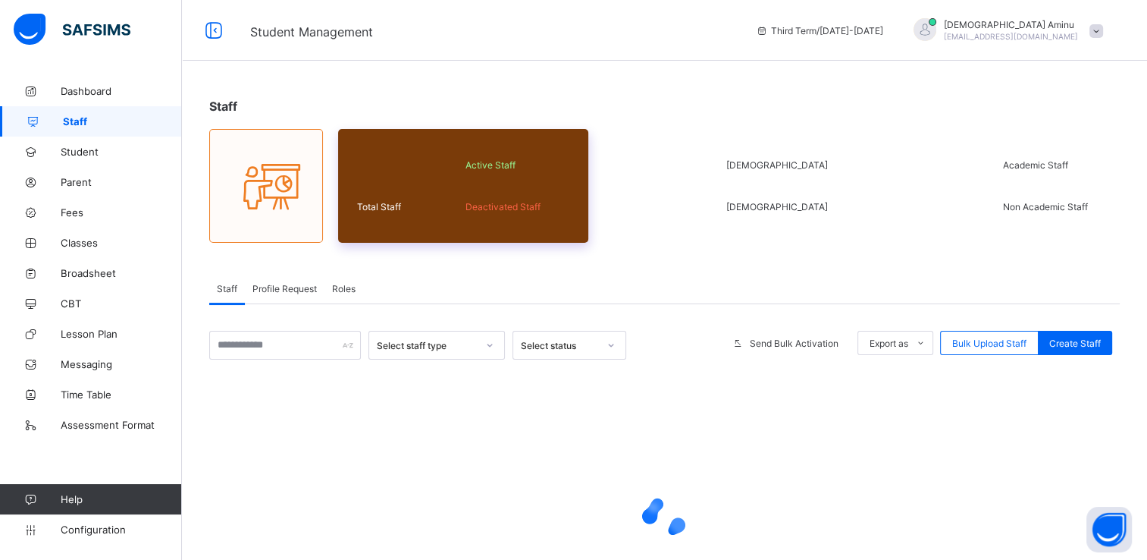
select select "**"
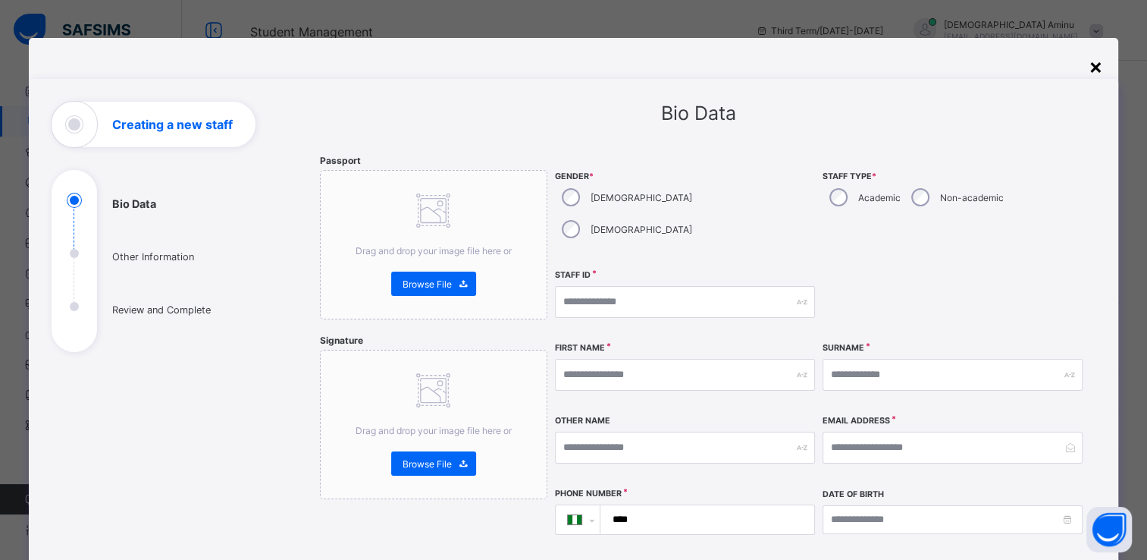
click at [1095, 64] on div "×" at bounding box center [1096, 66] width 14 height 26
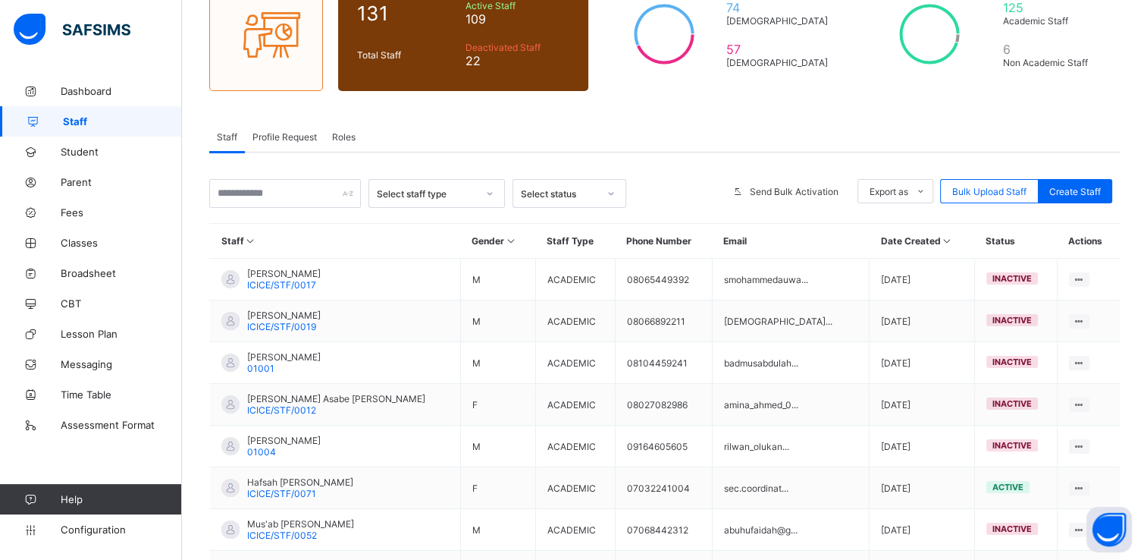
scroll to position [144, 0]
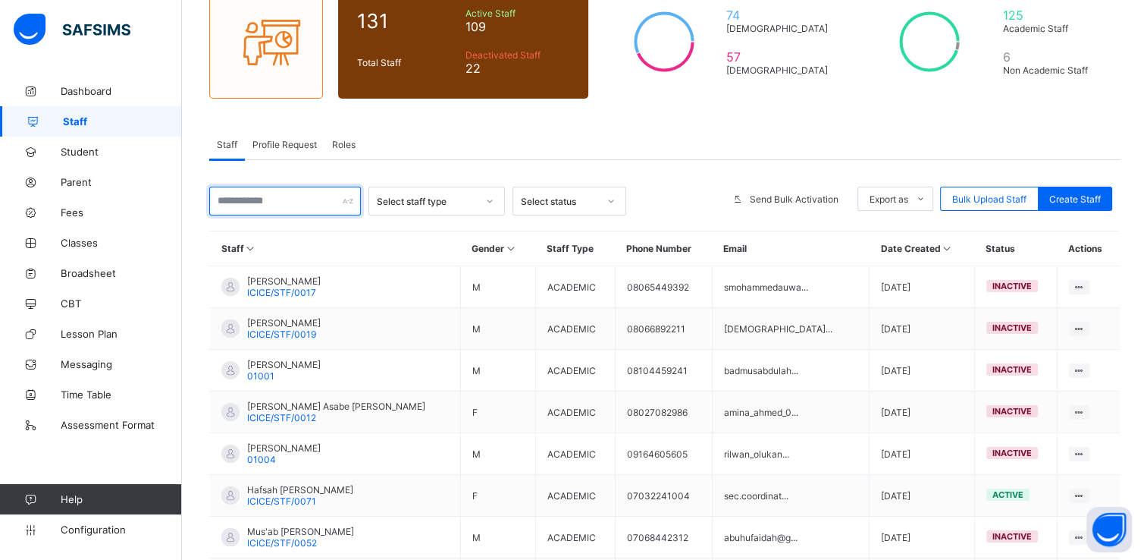
click at [296, 202] on input "text" at bounding box center [285, 201] width 152 height 29
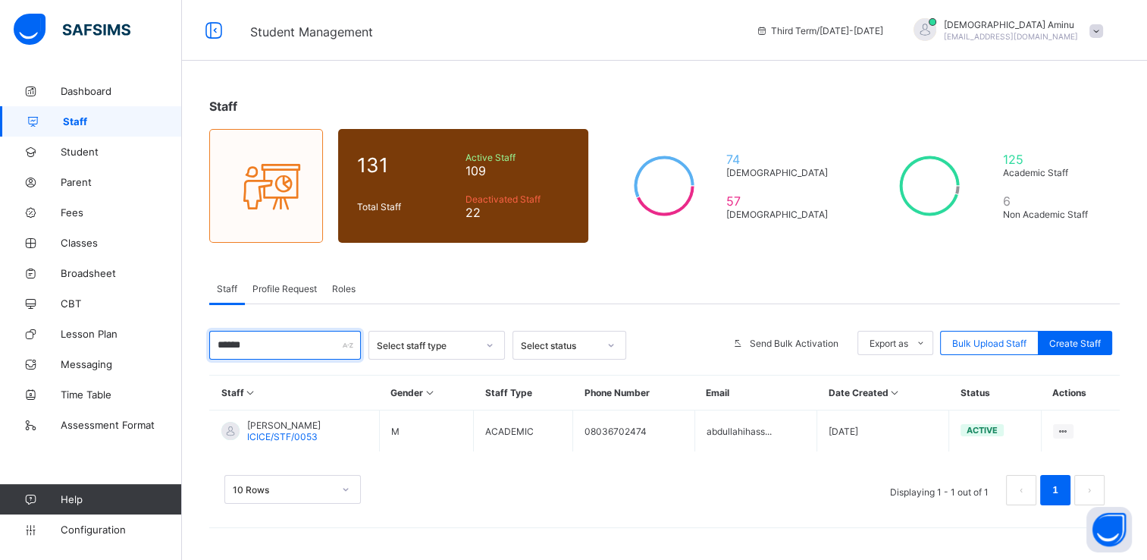
scroll to position [0, 0]
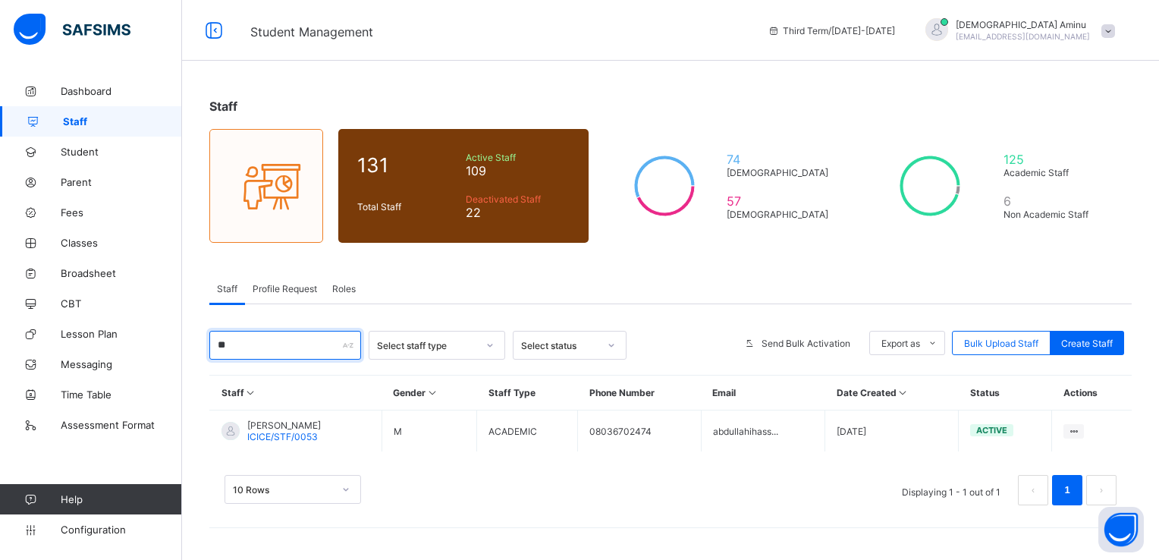
type input "*"
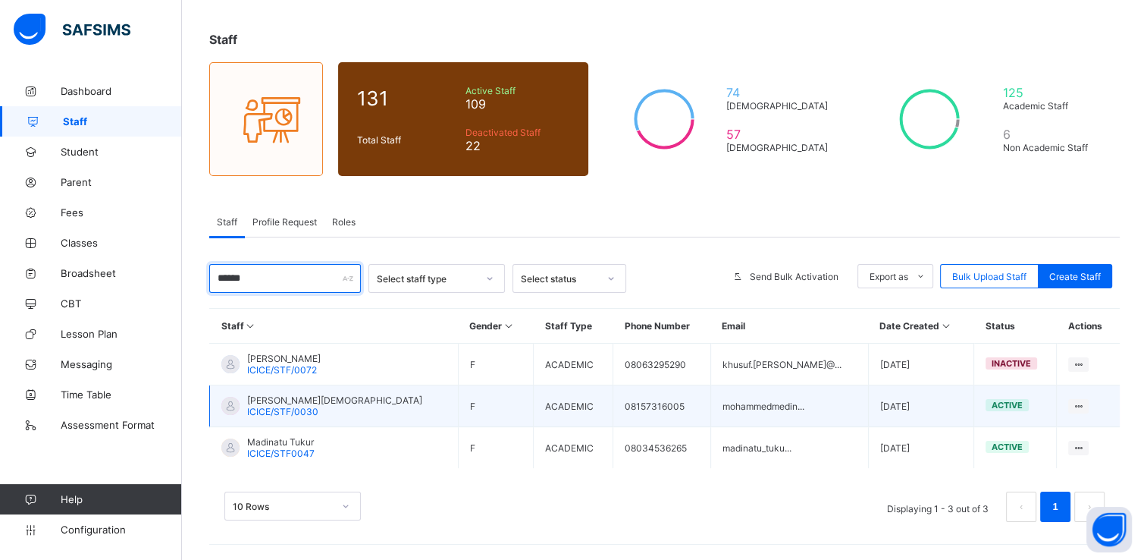
scroll to position [66, 0]
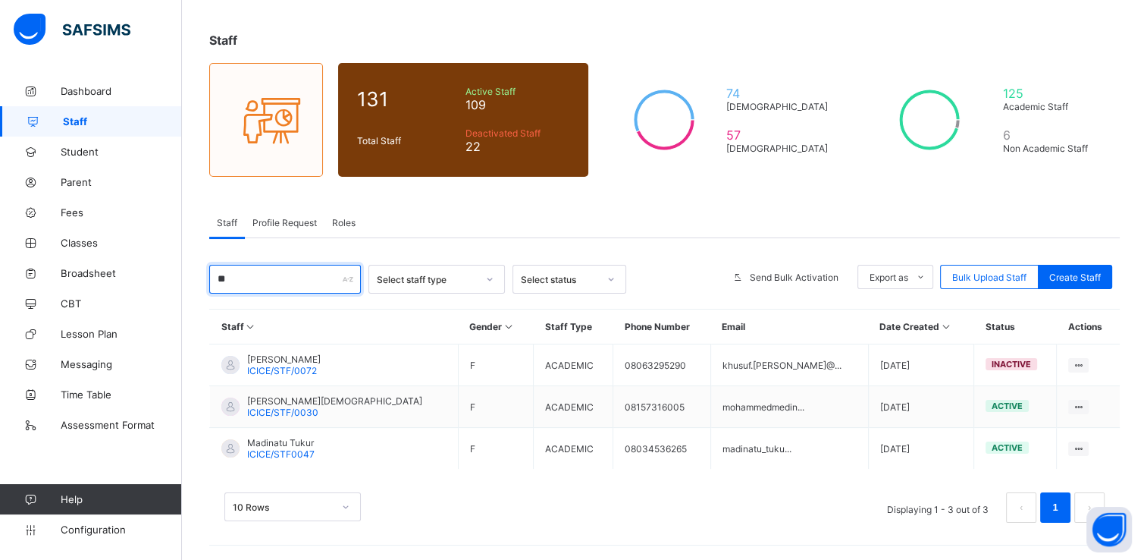
type input "*"
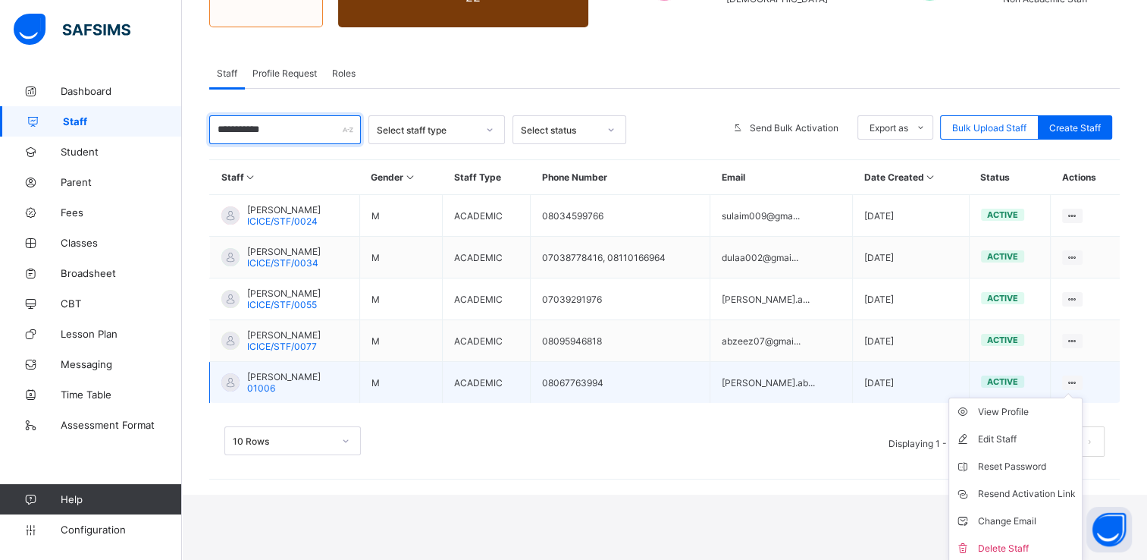
scroll to position [217, 0]
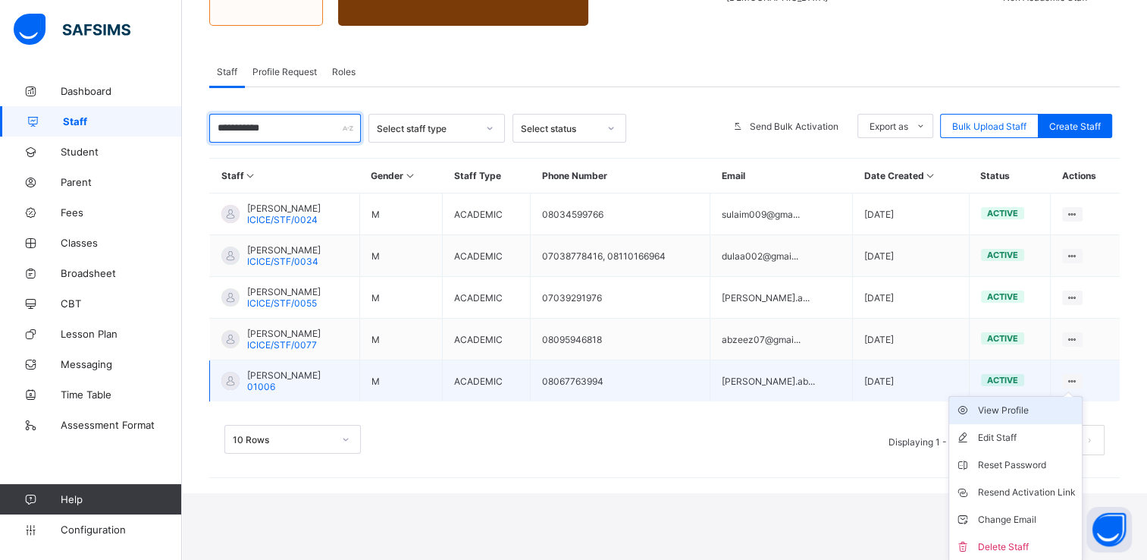
type input "**********"
click at [1037, 407] on div "View Profile" at bounding box center [1027, 410] width 98 height 15
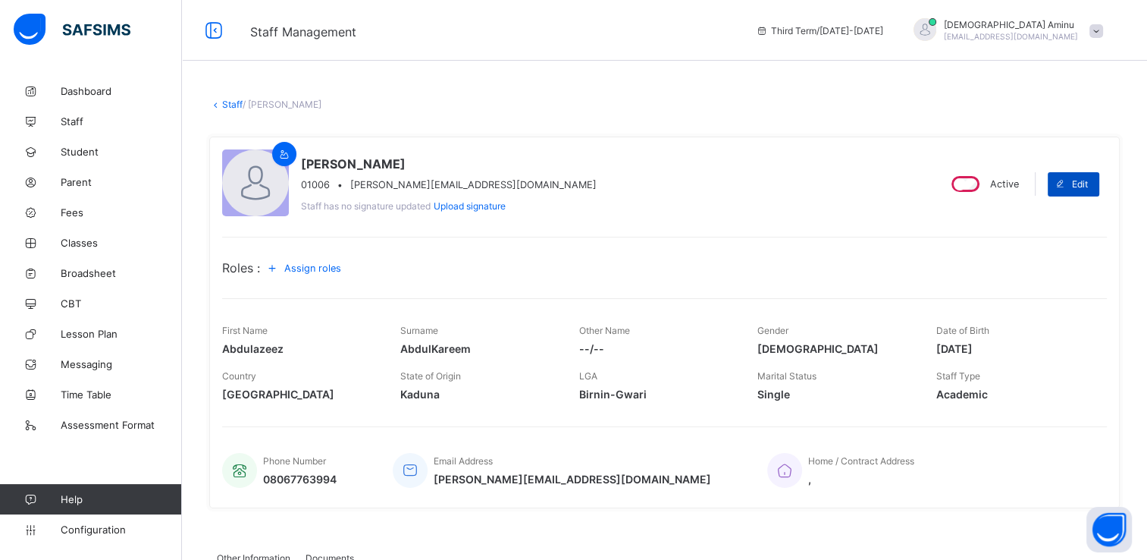
click at [1066, 184] on icon at bounding box center [1060, 184] width 11 height 10
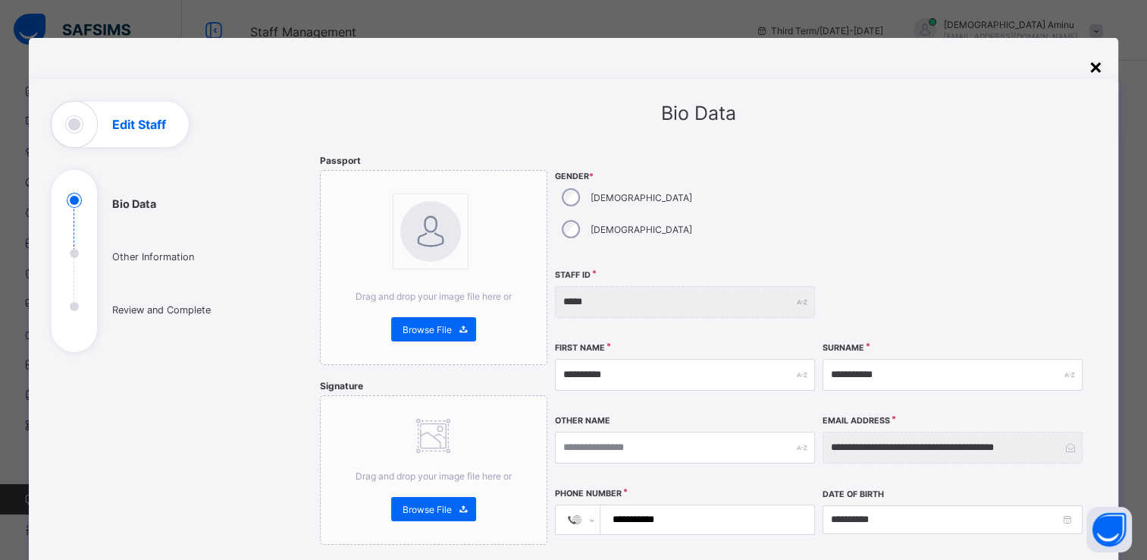
click at [1098, 70] on div "×" at bounding box center [1096, 66] width 14 height 26
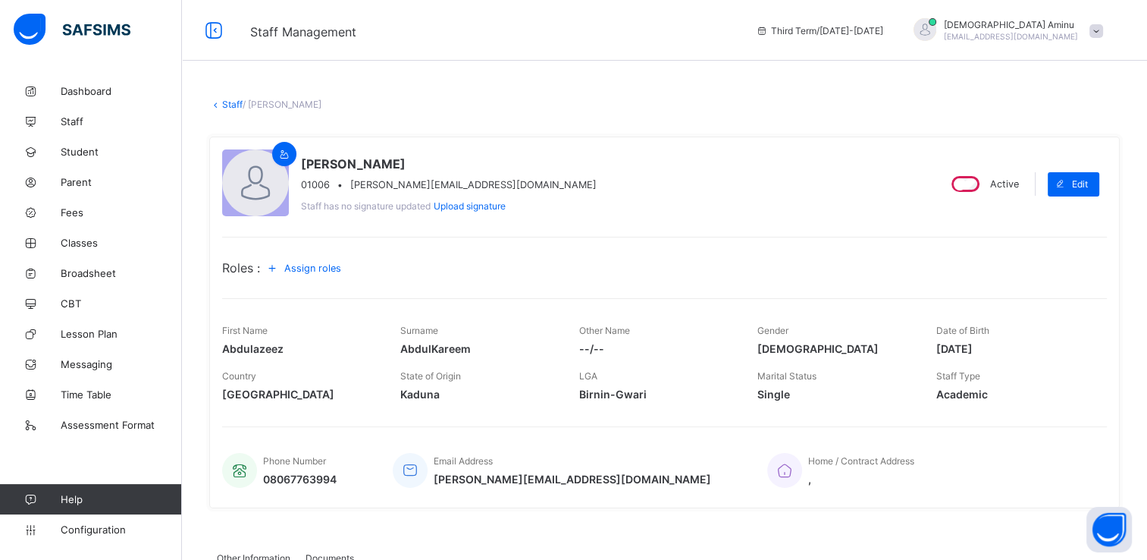
click at [281, 267] on icon at bounding box center [272, 267] width 17 height 15
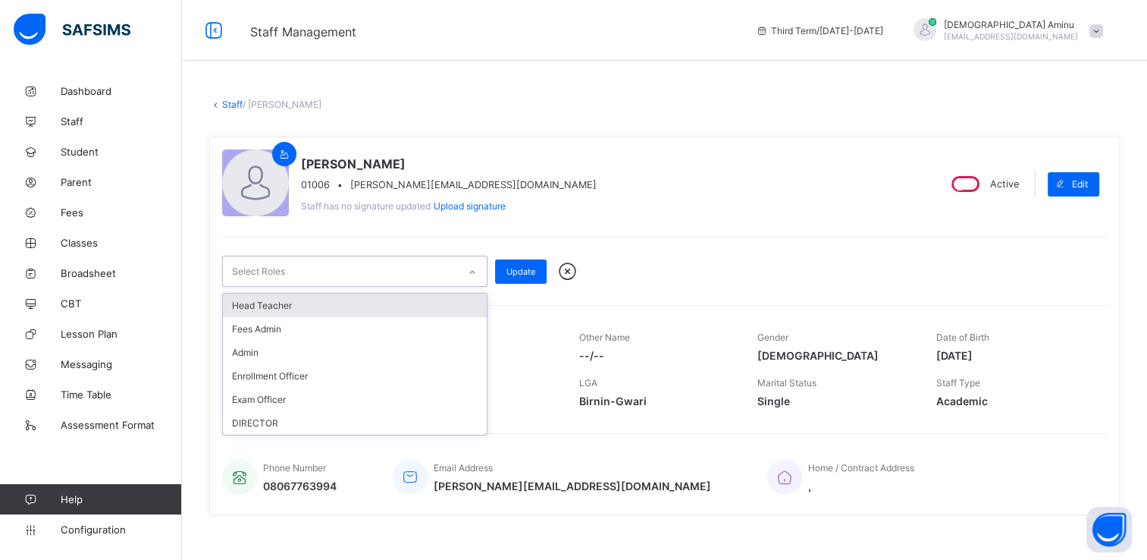
click at [473, 274] on icon at bounding box center [472, 272] width 9 height 15
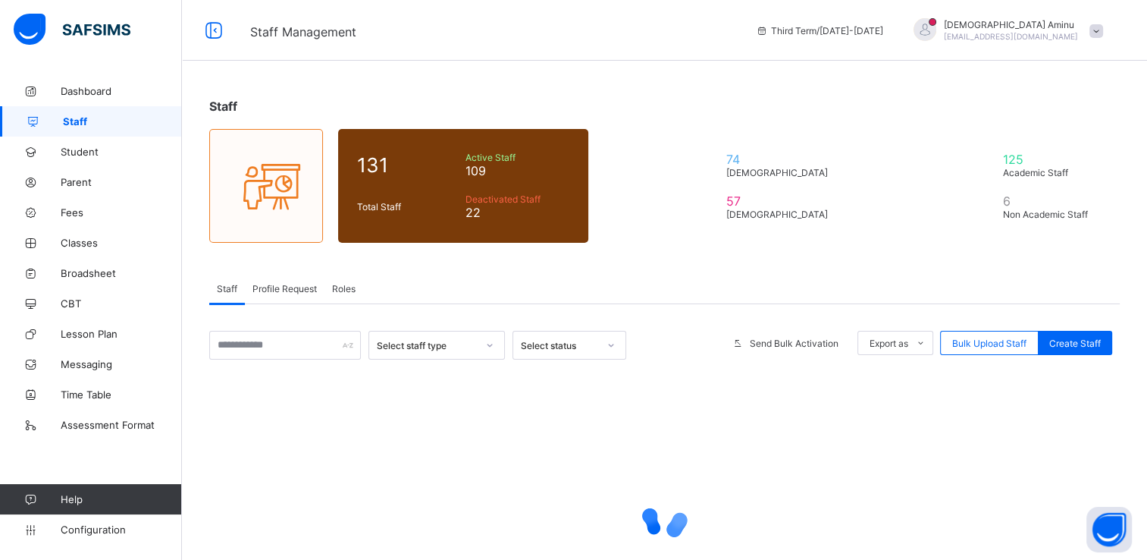
scroll to position [123, 0]
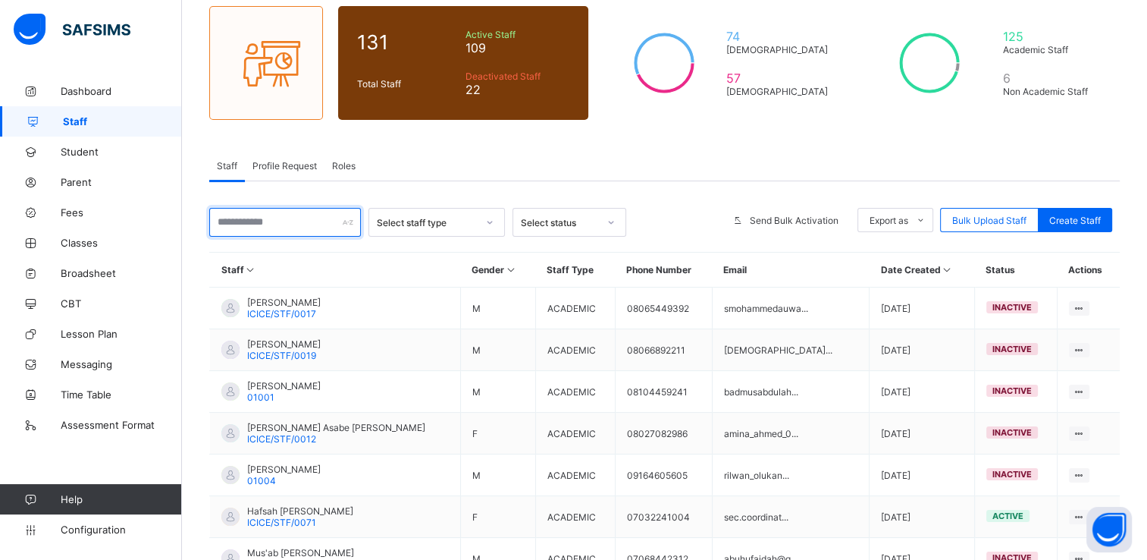
click at [286, 217] on input "text" at bounding box center [285, 222] width 152 height 29
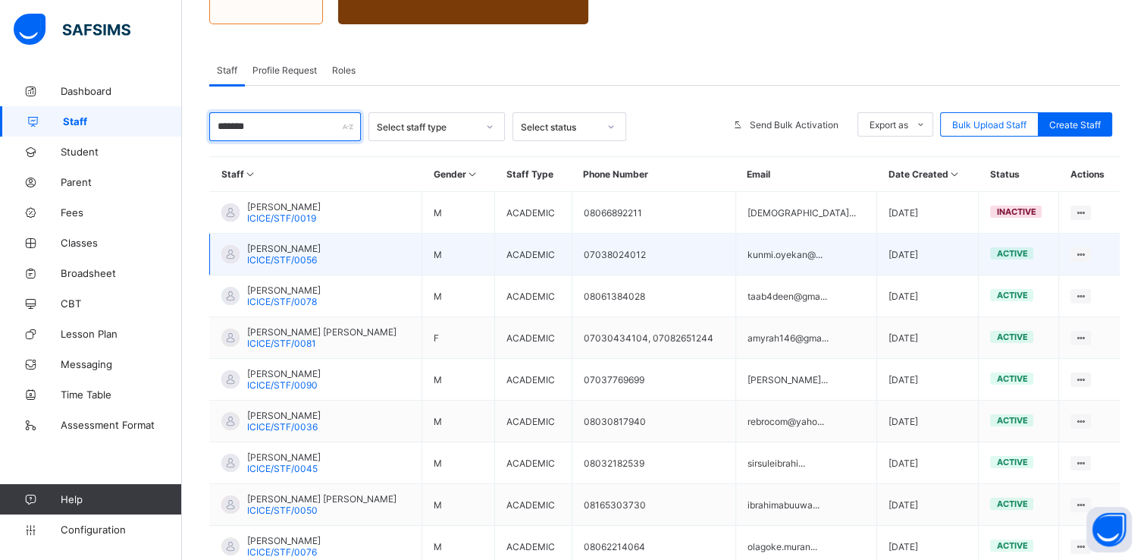
scroll to position [221, 0]
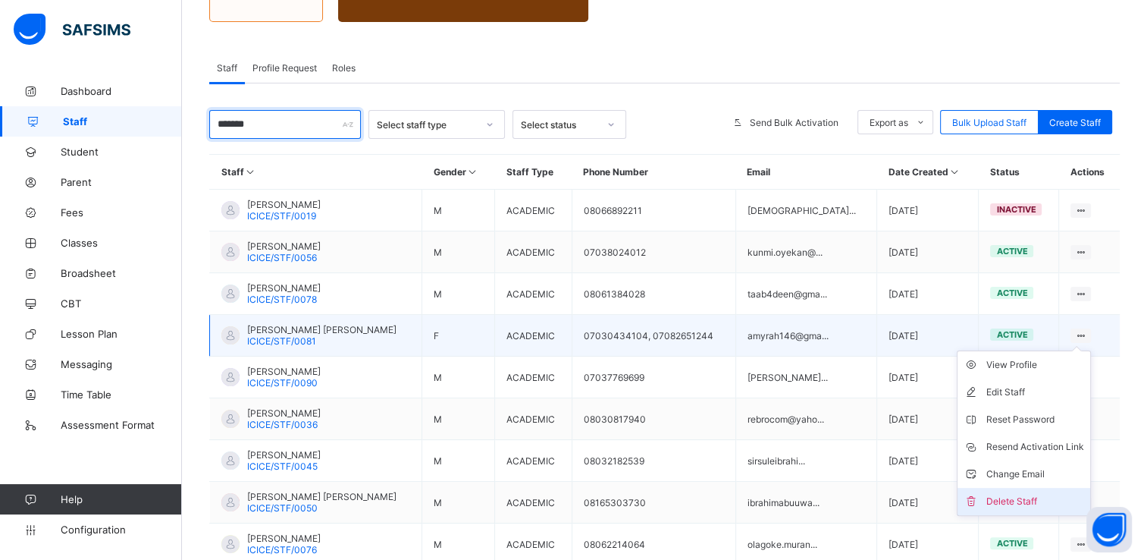
type input "*******"
click at [1006, 497] on div "Delete Staff" at bounding box center [1035, 501] width 98 height 15
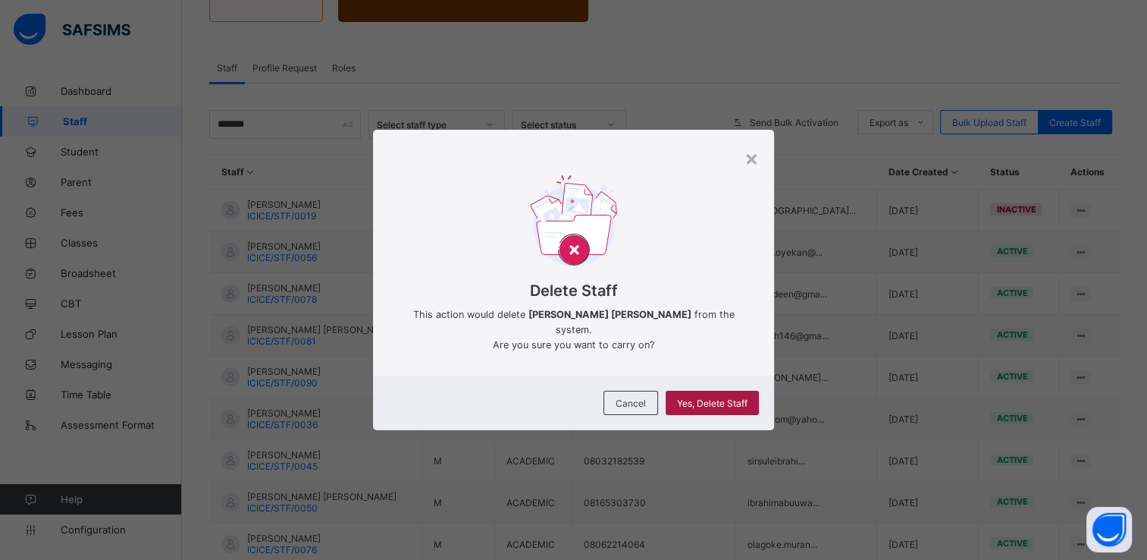
click at [710, 397] on span "Yes, Delete Staff" at bounding box center [712, 402] width 71 height 11
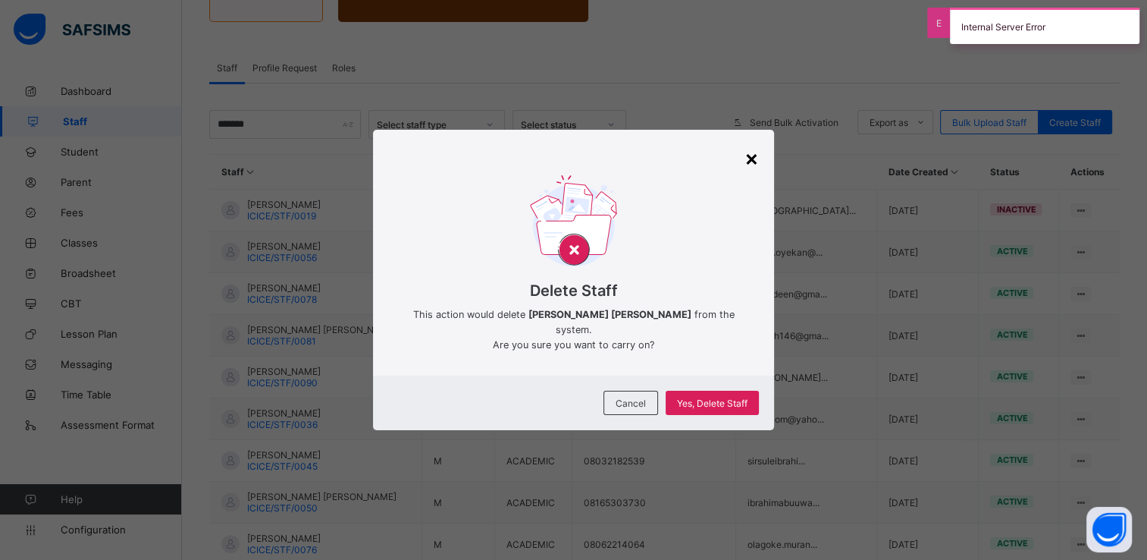
click at [753, 165] on div "×" at bounding box center [752, 158] width 14 height 26
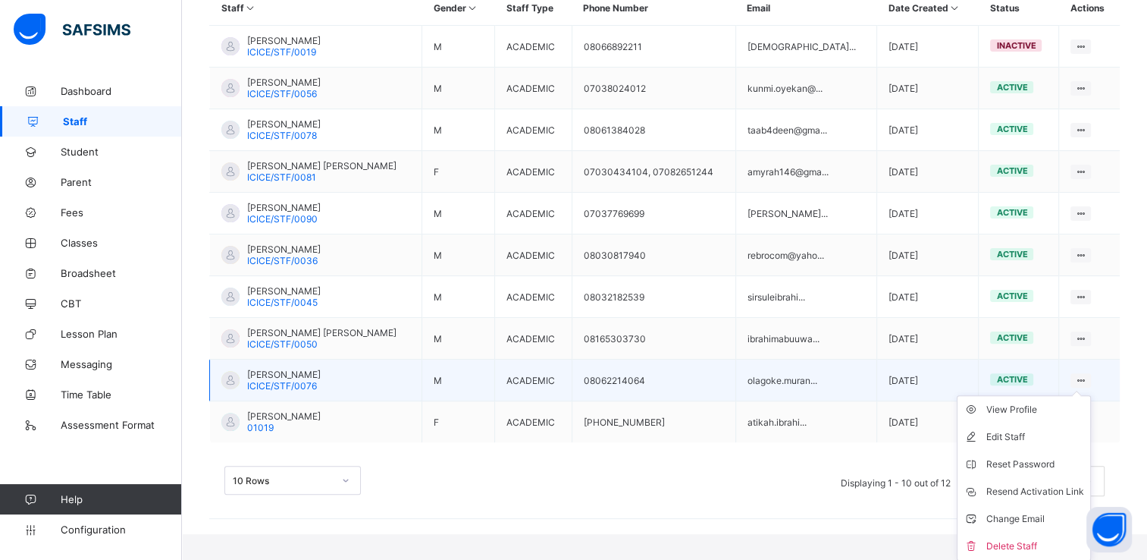
scroll to position [0, 0]
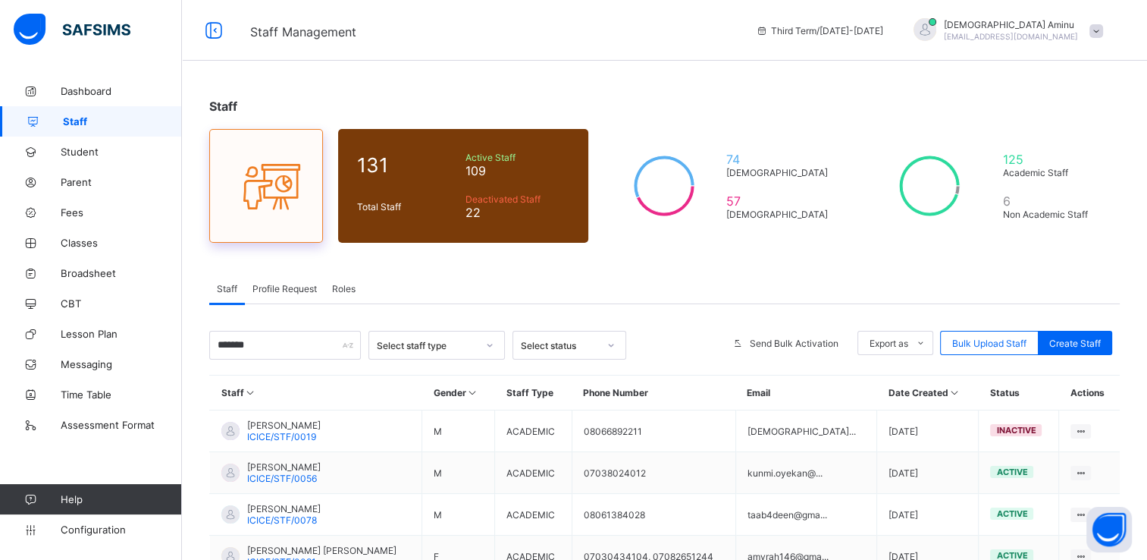
click at [274, 185] on icon at bounding box center [266, 185] width 64 height 55
click at [280, 180] on icon at bounding box center [266, 185] width 64 height 55
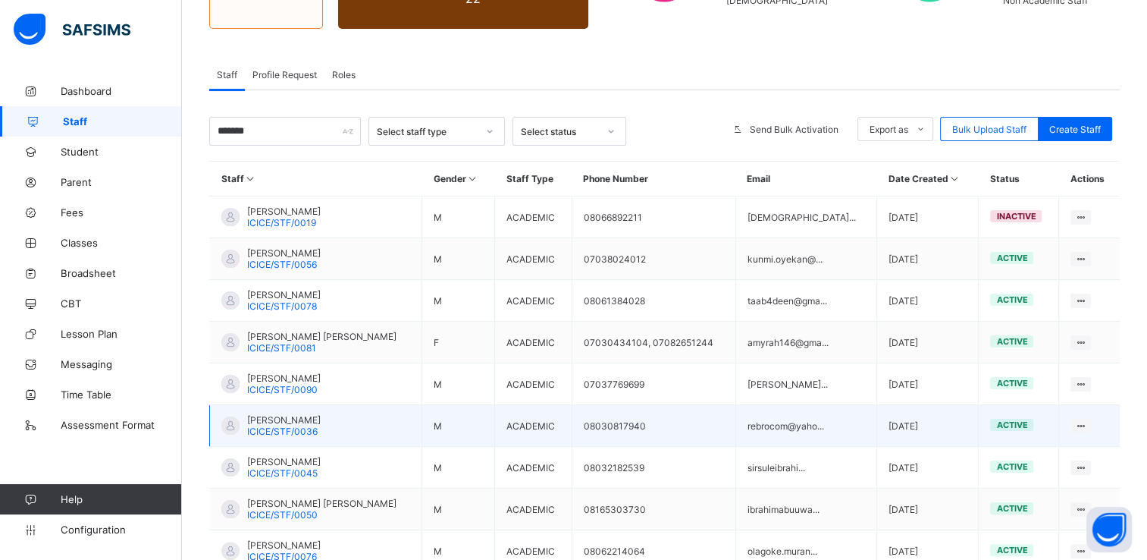
scroll to position [359, 0]
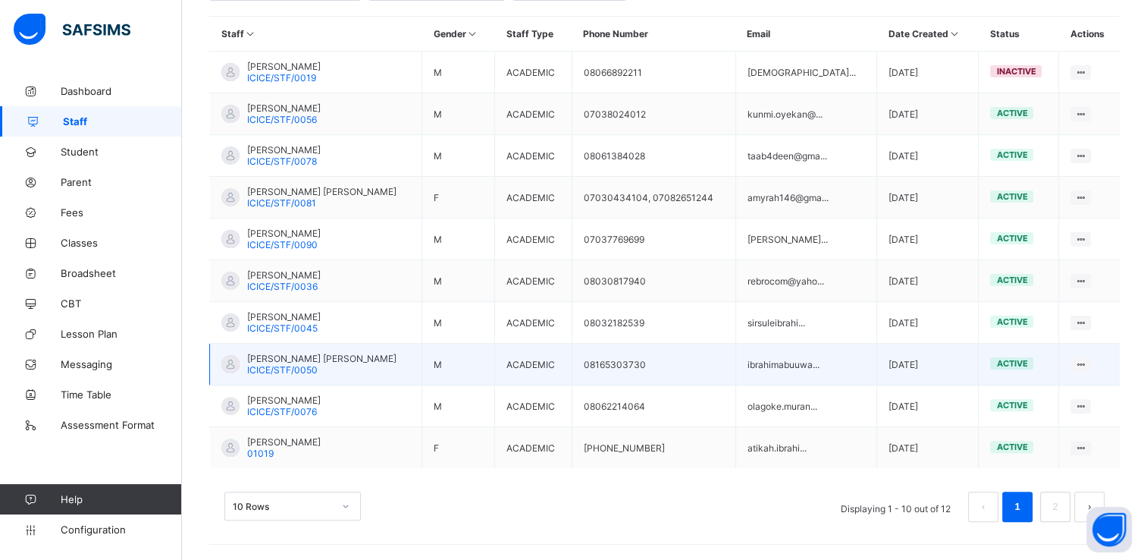
click at [1018, 362] on span "active" at bounding box center [1011, 363] width 31 height 11
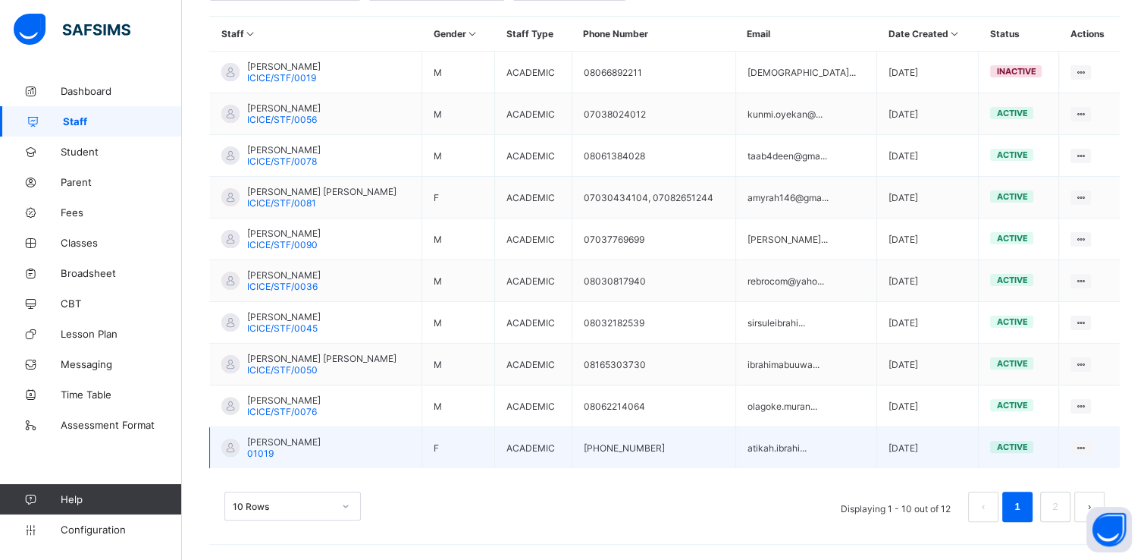
click at [1027, 447] on span "active" at bounding box center [1011, 446] width 31 height 11
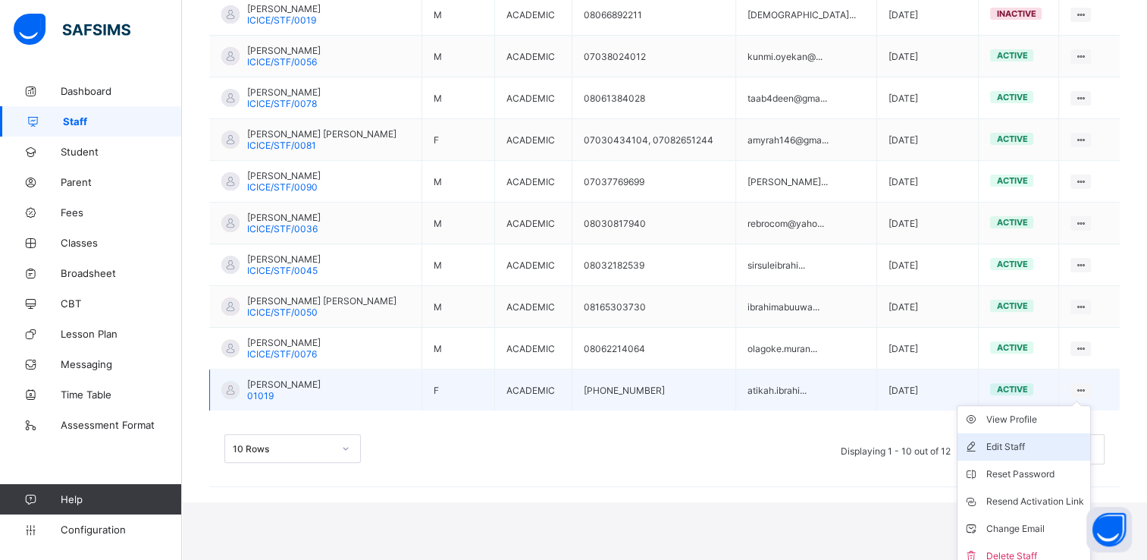
scroll to position [426, 0]
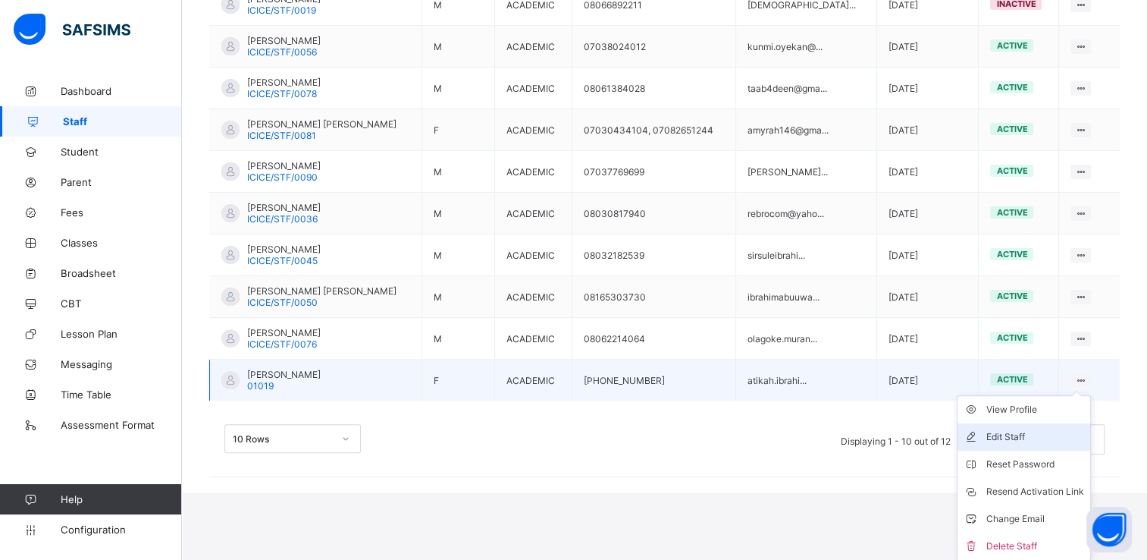
click at [1025, 442] on div "Edit Staff" at bounding box center [1035, 436] width 98 height 15
select select "**"
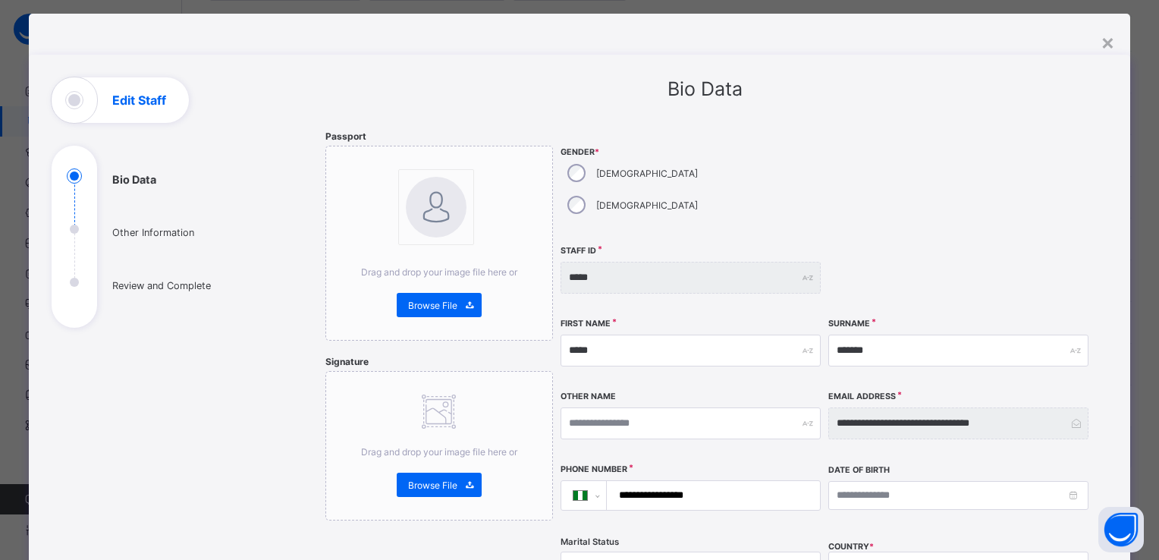
scroll to position [21, 0]
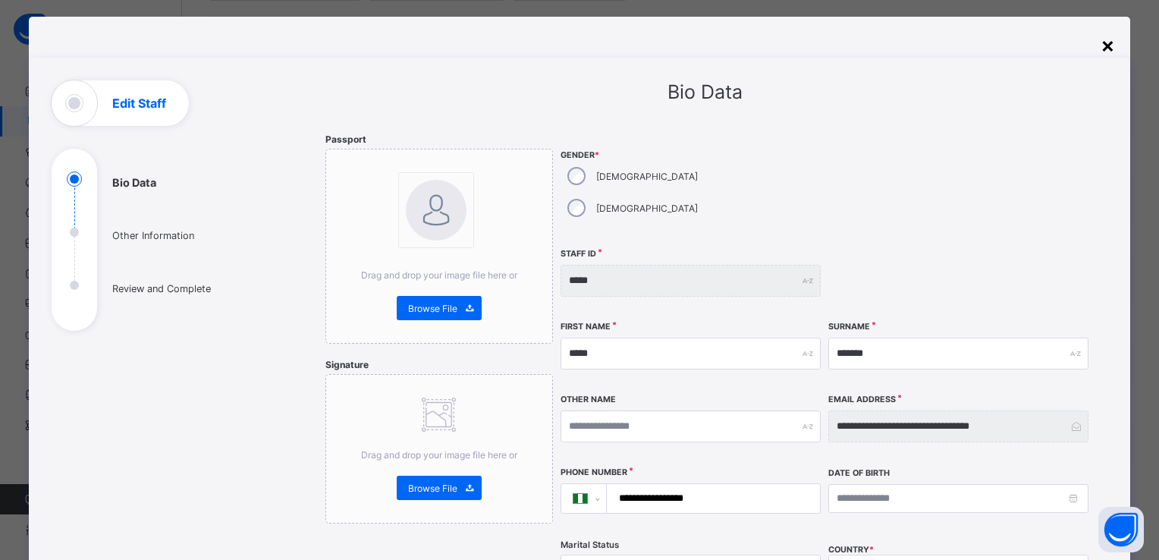
click at [1107, 47] on div "×" at bounding box center [1107, 45] width 14 height 26
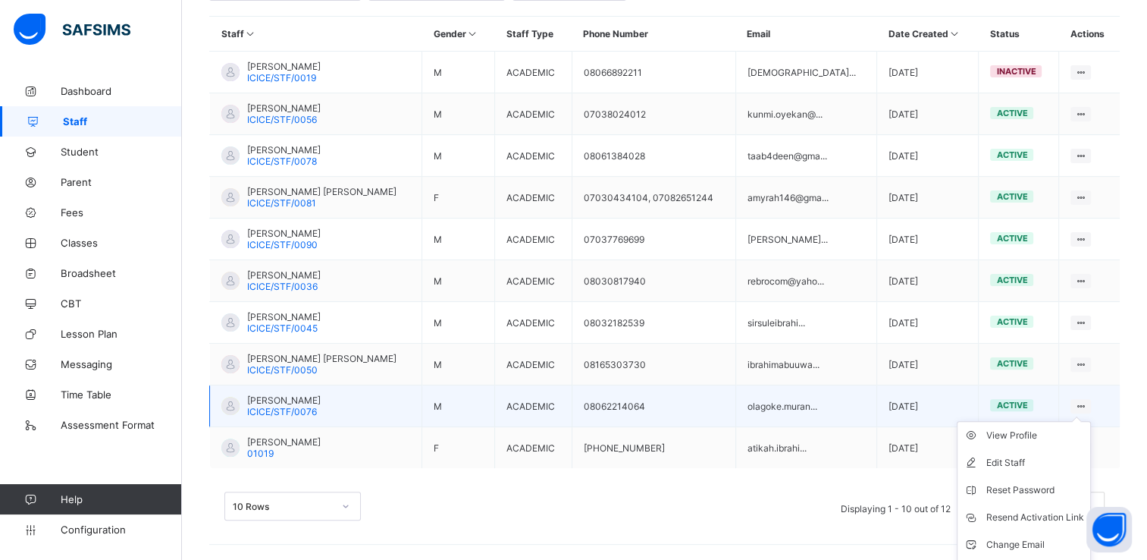
click at [1087, 402] on icon at bounding box center [1080, 405] width 13 height 11
click at [1026, 459] on div "Edit Staff" at bounding box center [1035, 462] width 98 height 15
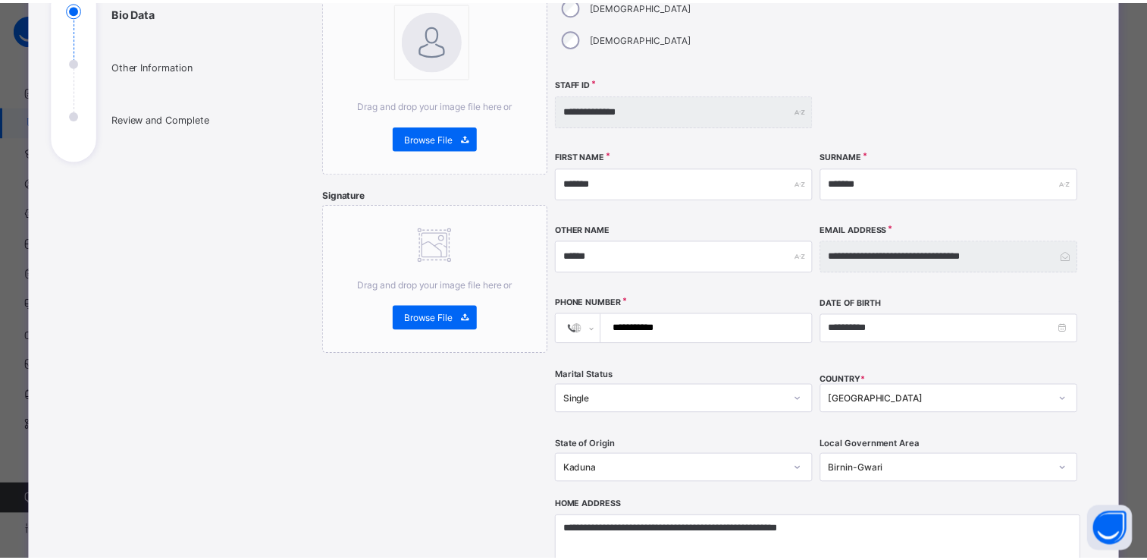
scroll to position [0, 0]
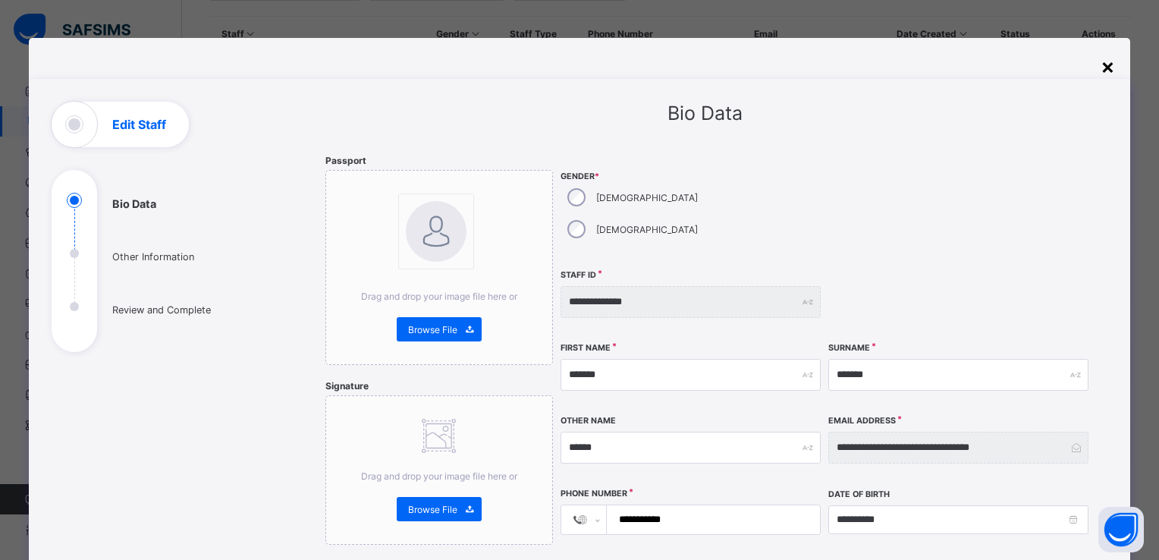
click at [1109, 77] on div "×" at bounding box center [1107, 66] width 14 height 26
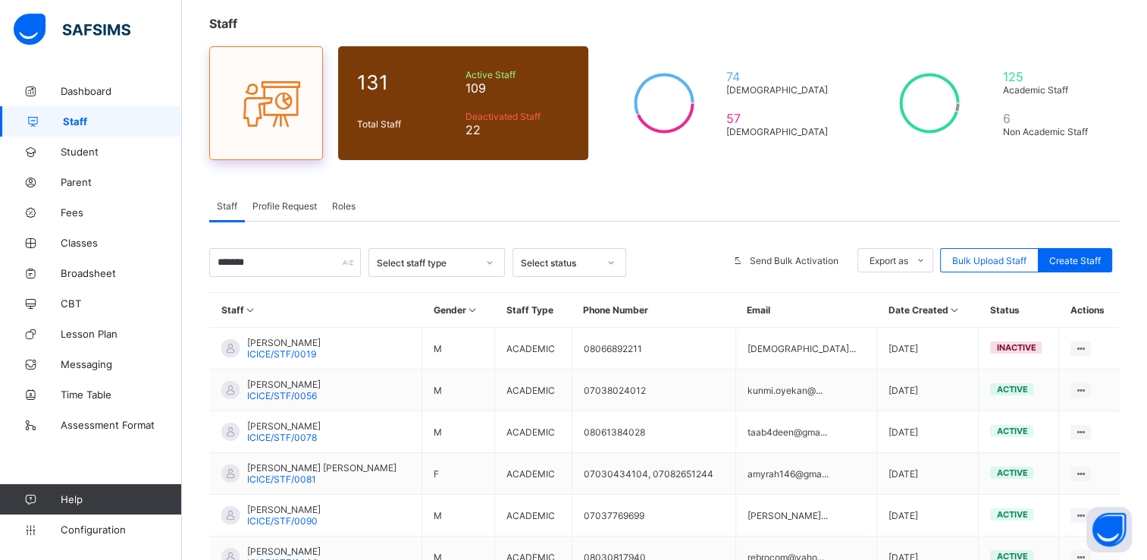
scroll to position [82, 0]
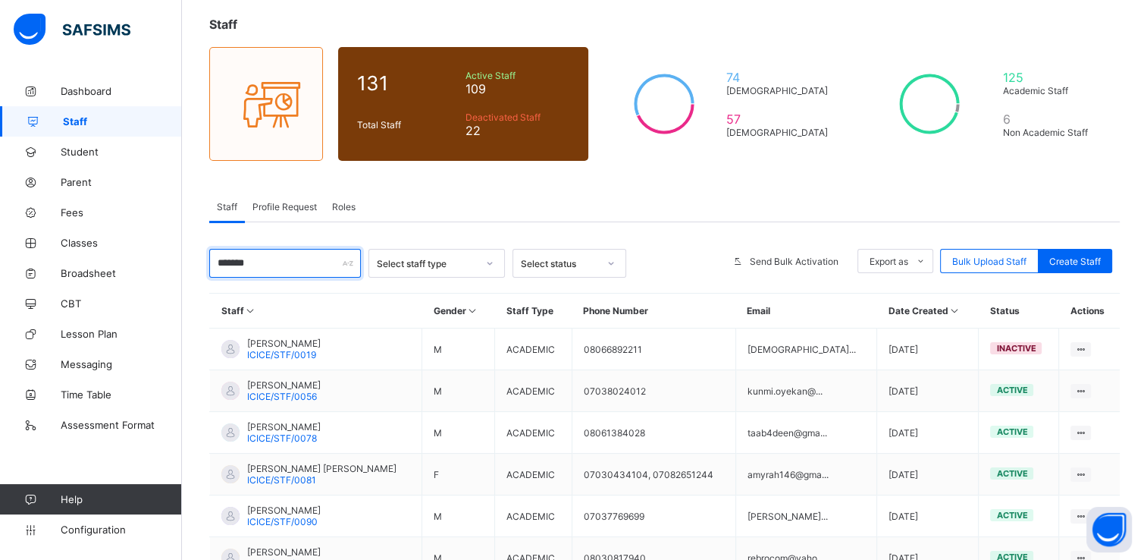
click at [309, 265] on input "*******" at bounding box center [285, 263] width 152 height 29
type input "*"
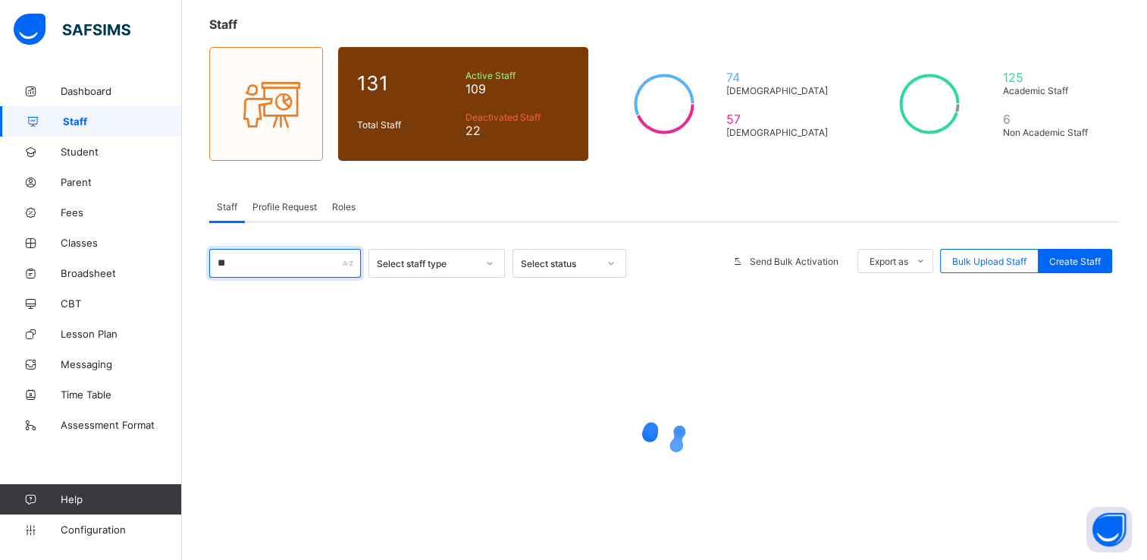
type input "*"
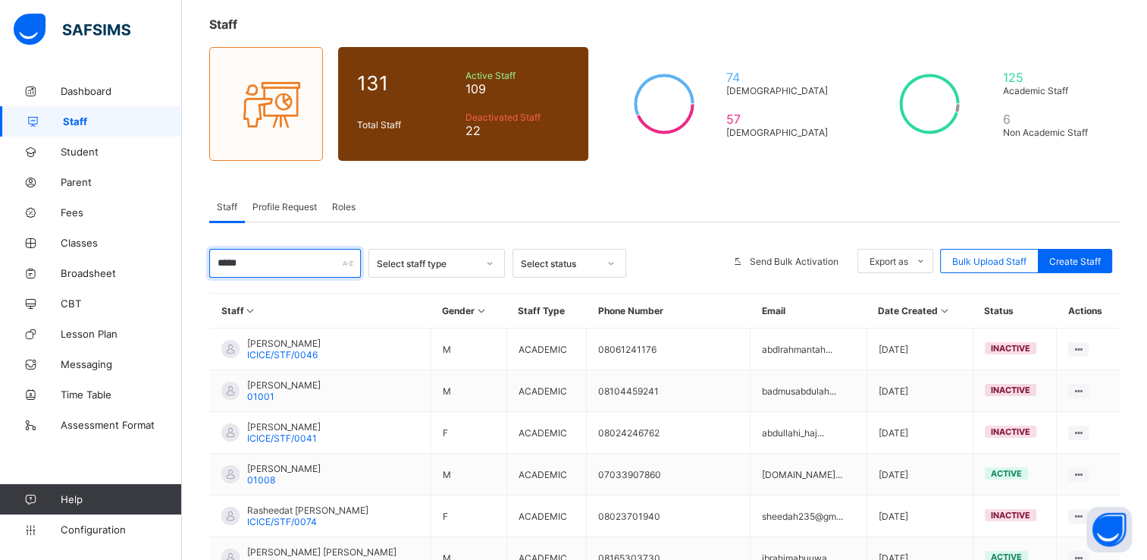
scroll to position [66, 0]
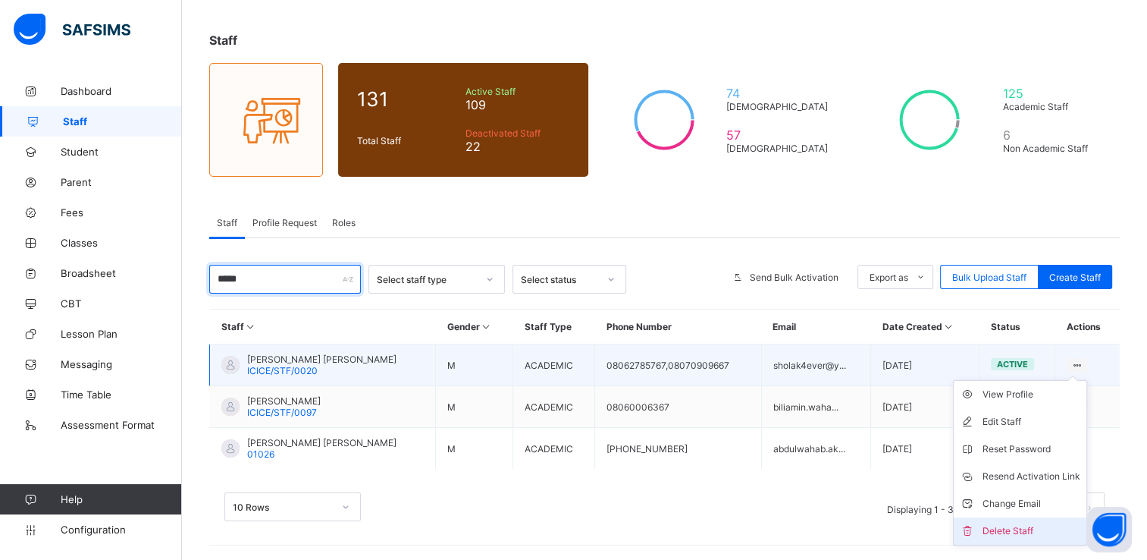
type input "*****"
click at [1010, 528] on div "Delete Staff" at bounding box center [1032, 530] width 98 height 15
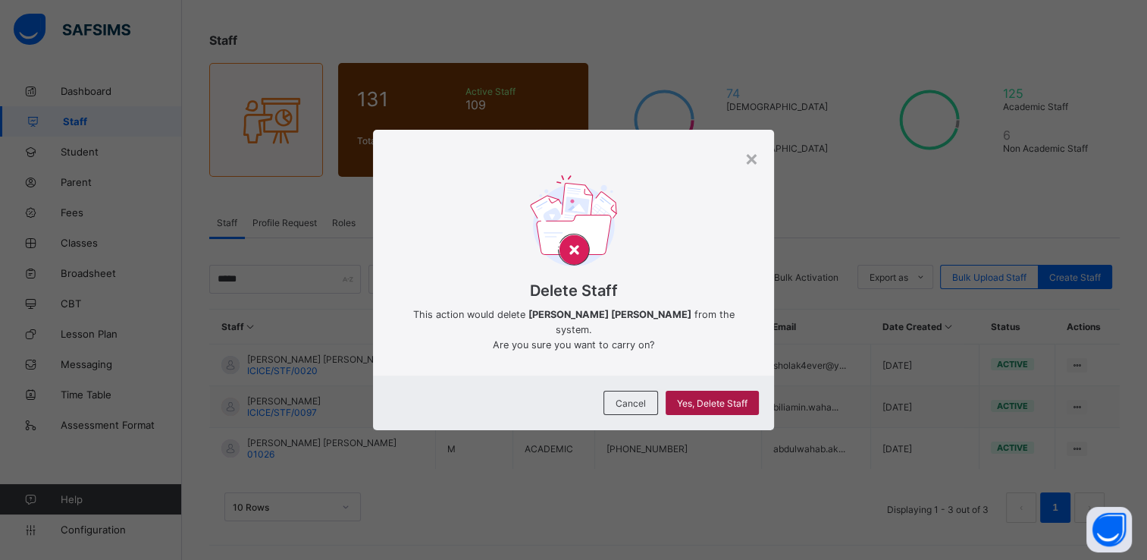
click at [723, 397] on span "Yes, Delete Staff" at bounding box center [712, 402] width 71 height 11
click at [753, 163] on div "×" at bounding box center [752, 158] width 14 height 26
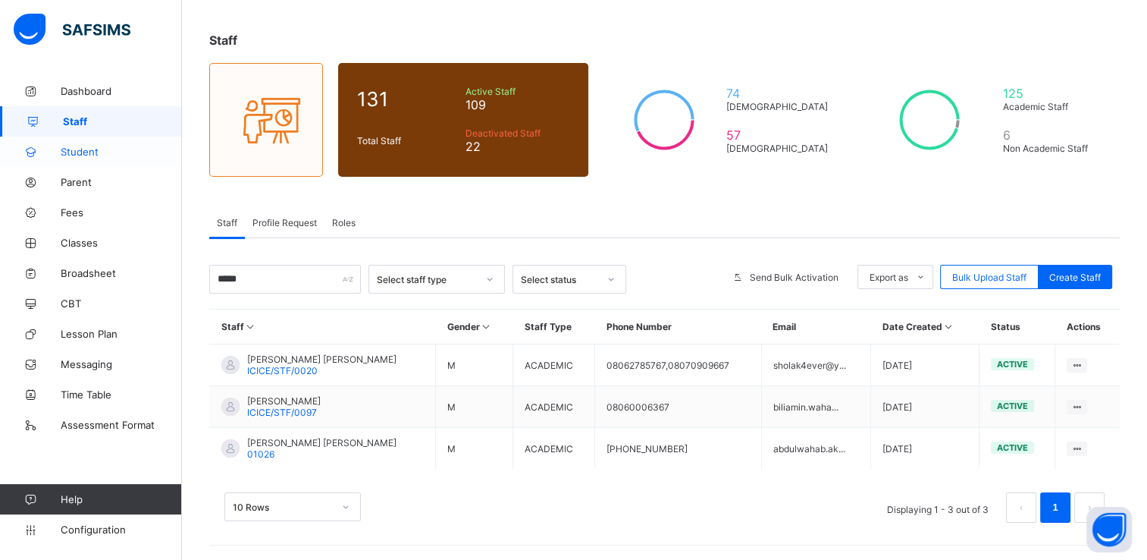
click at [85, 155] on span "Student" at bounding box center [121, 152] width 121 height 12
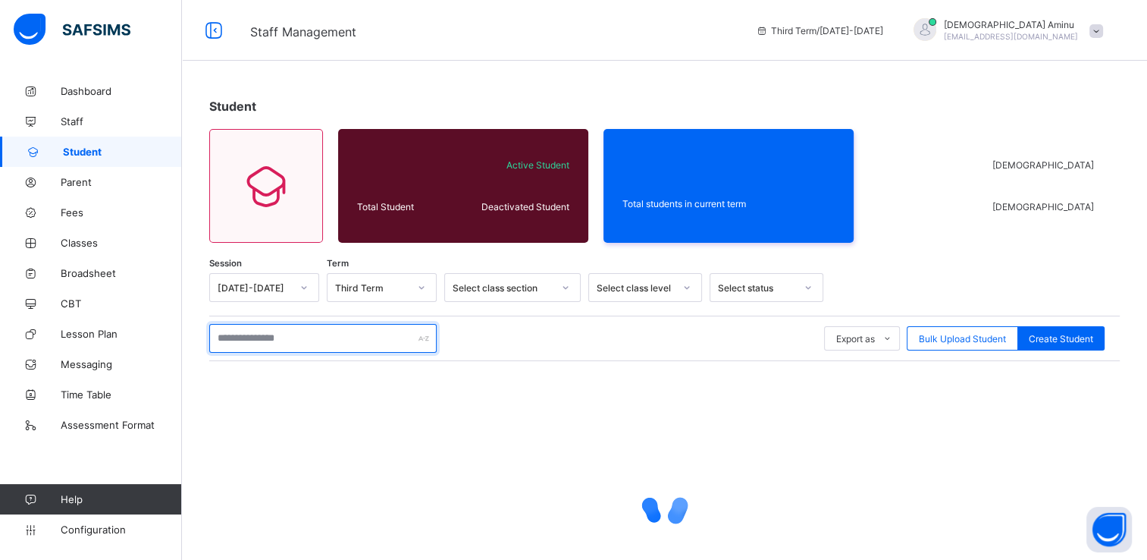
click at [322, 335] on input "text" at bounding box center [322, 338] width 227 height 29
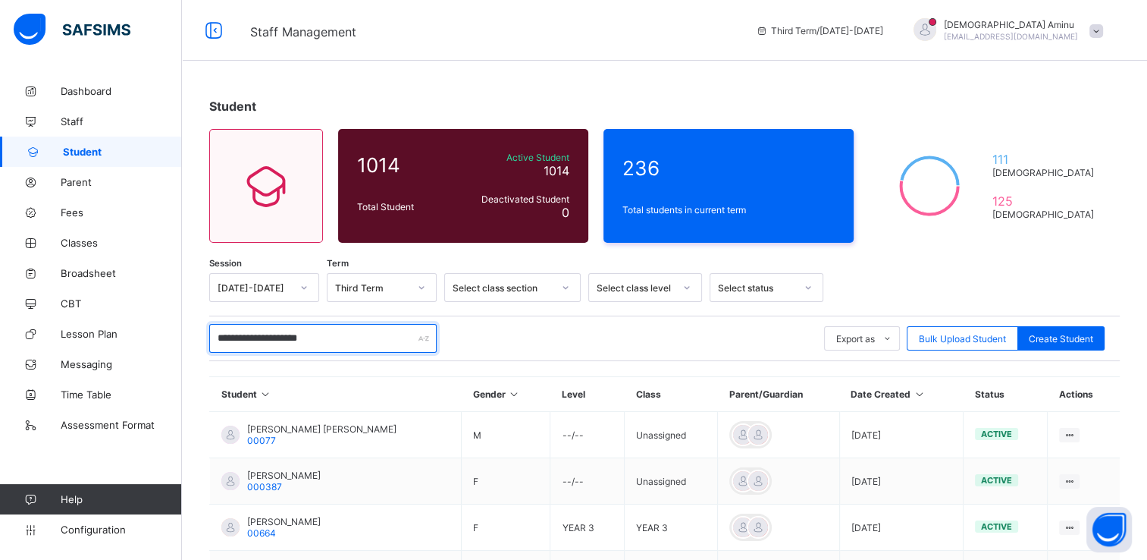
type input "**********"
